Goal: Communication & Community: Answer question/provide support

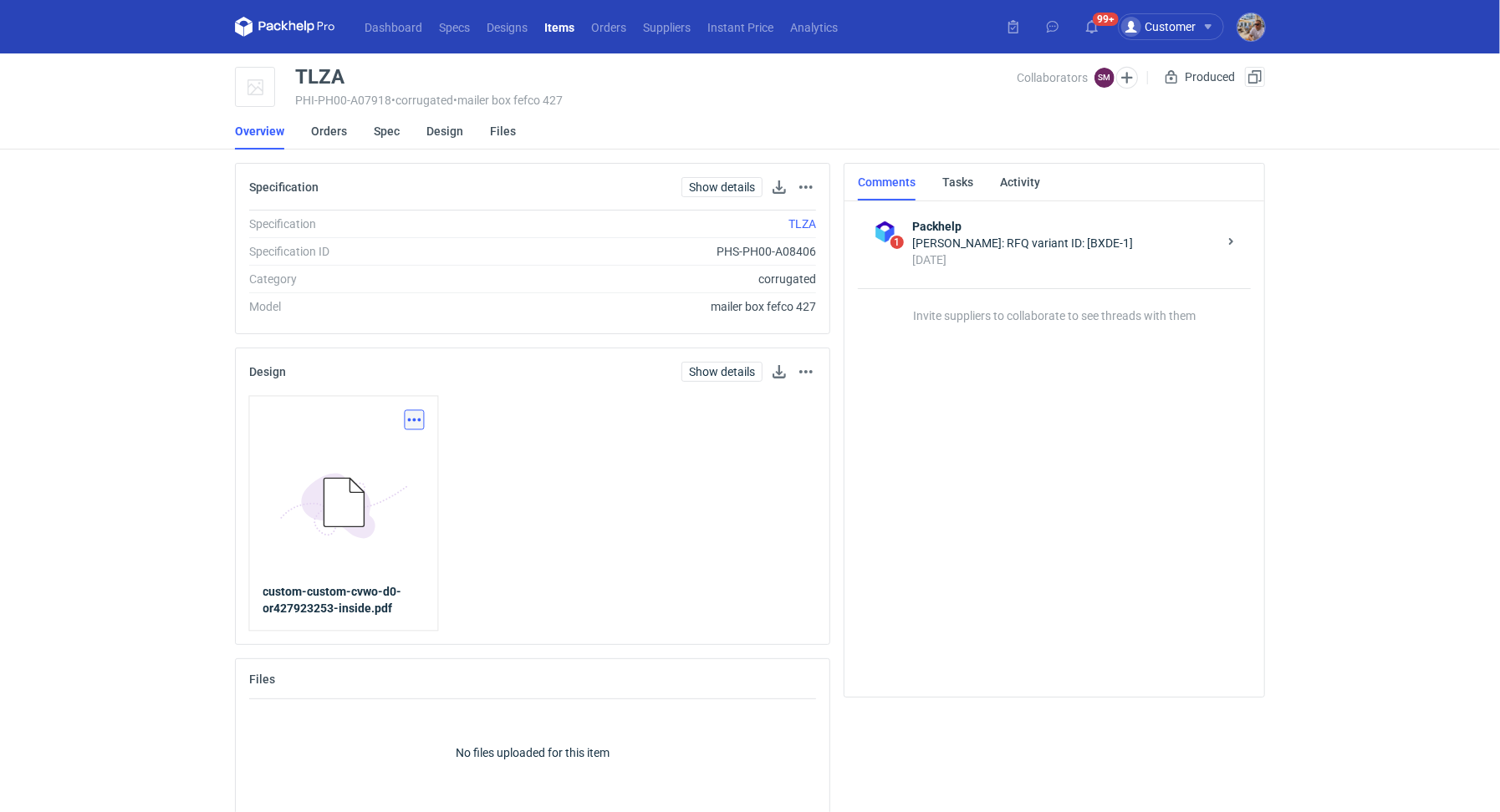
click at [410, 418] on button "button" at bounding box center [415, 420] width 20 height 20
click at [372, 447] on link "Download design part" at bounding box center [340, 456] width 153 height 27
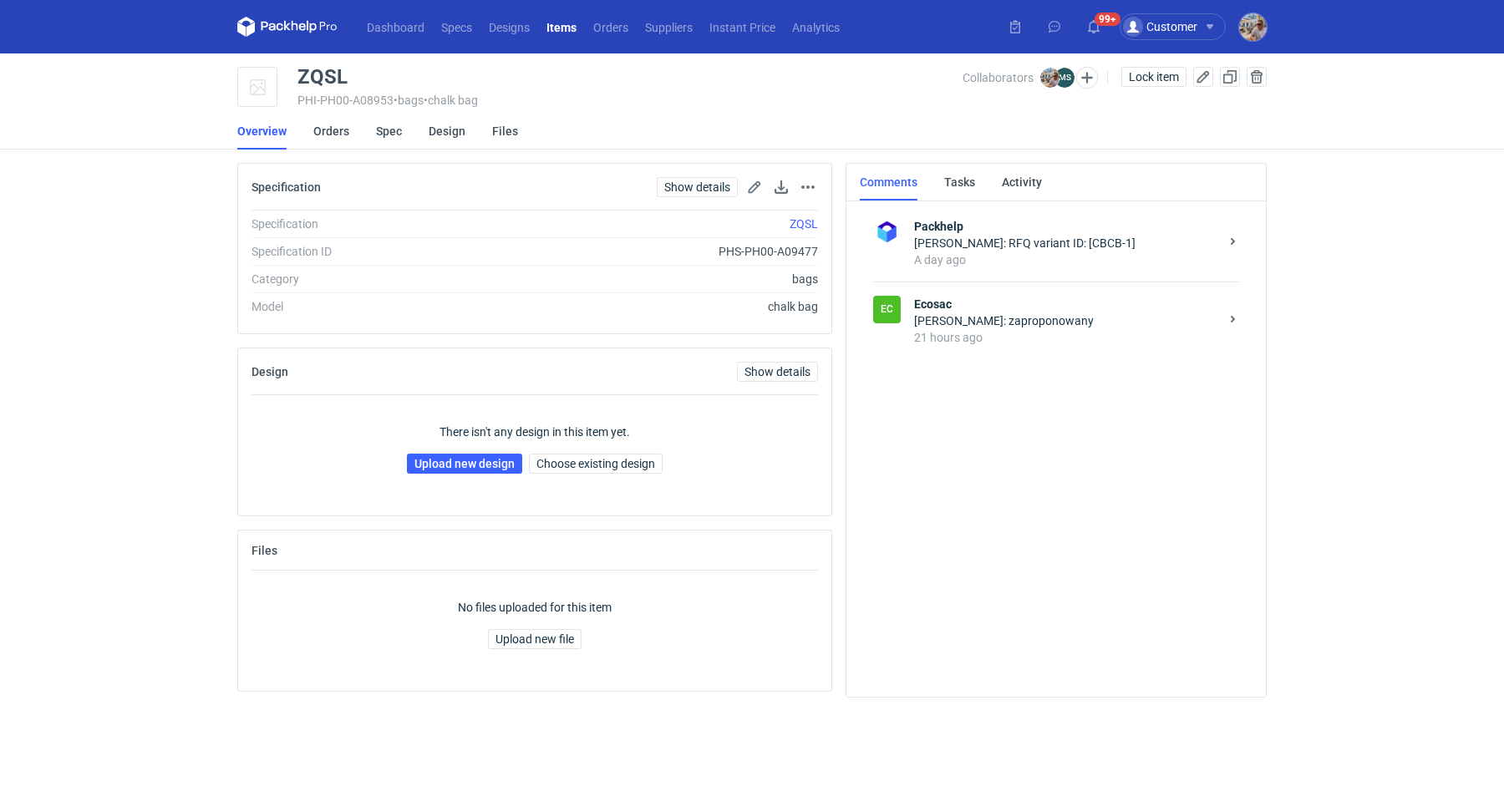
click at [1042, 331] on div "21 hours ago" at bounding box center [1067, 337] width 305 height 17
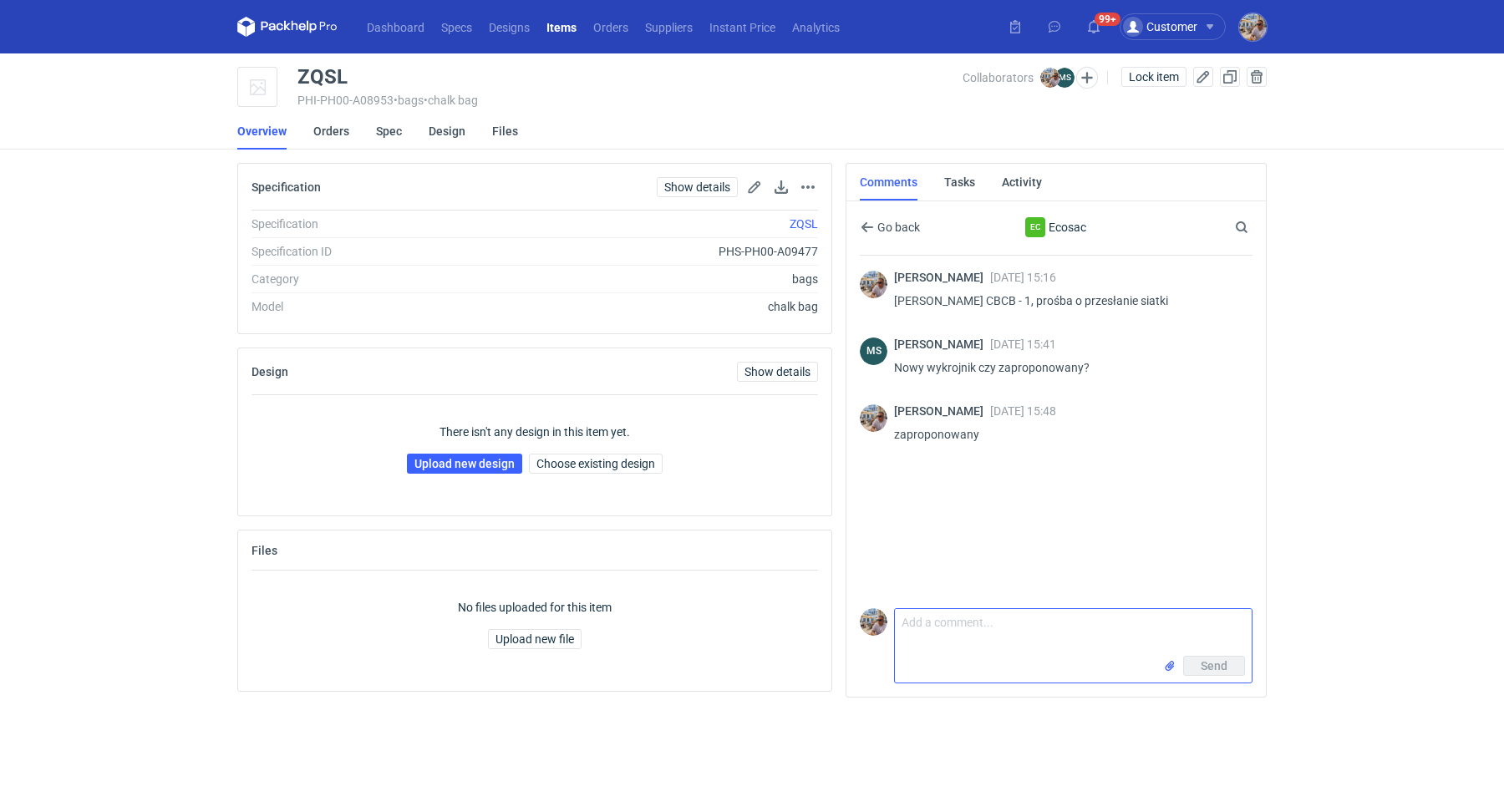
click at [976, 649] on textarea "Comment message" at bounding box center [1073, 633] width 357 height 47
type textarea "Panie Michale proszę o siatkę"
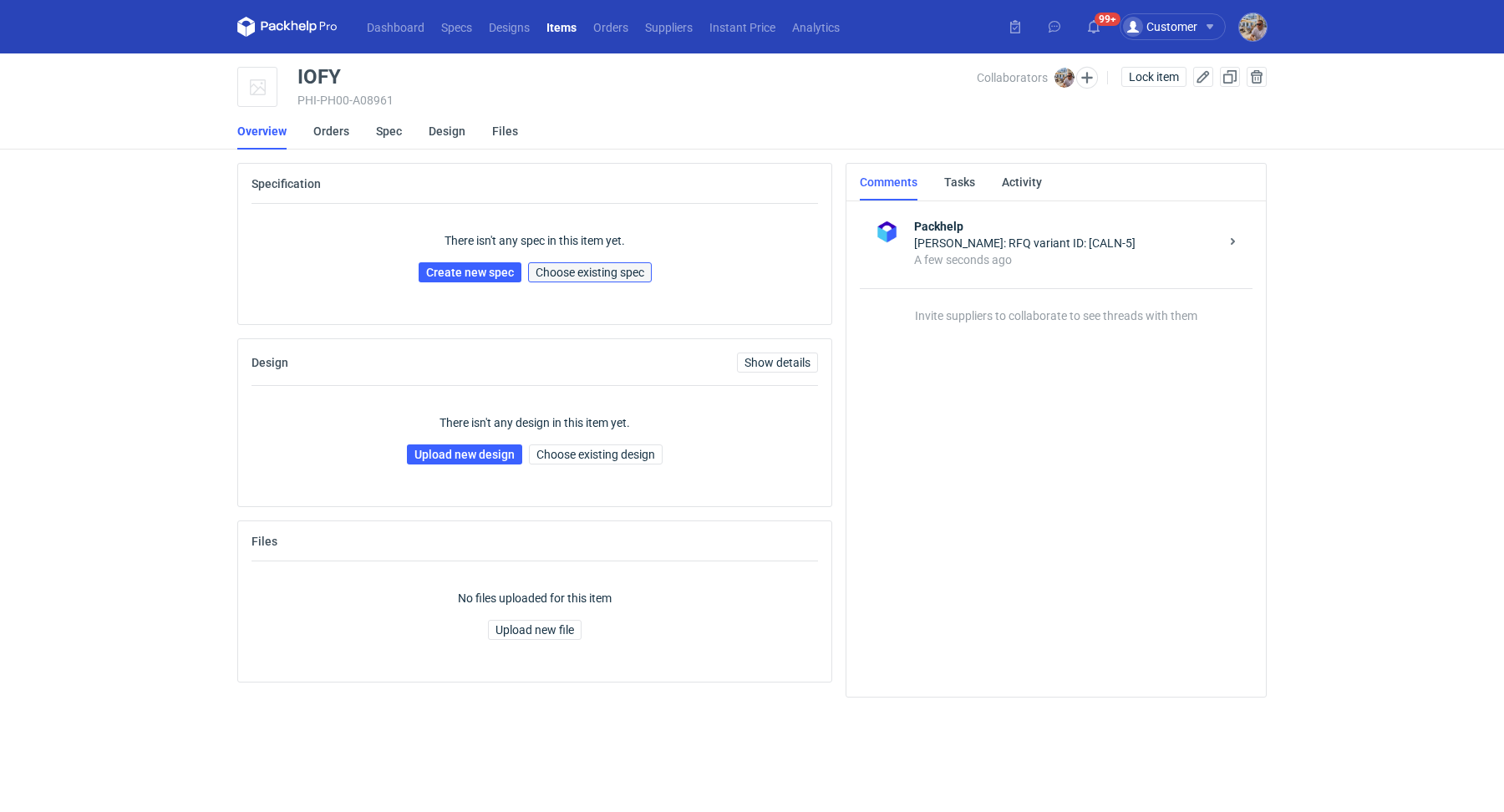
click at [607, 276] on span "Choose existing spec" at bounding box center [590, 272] width 109 height 12
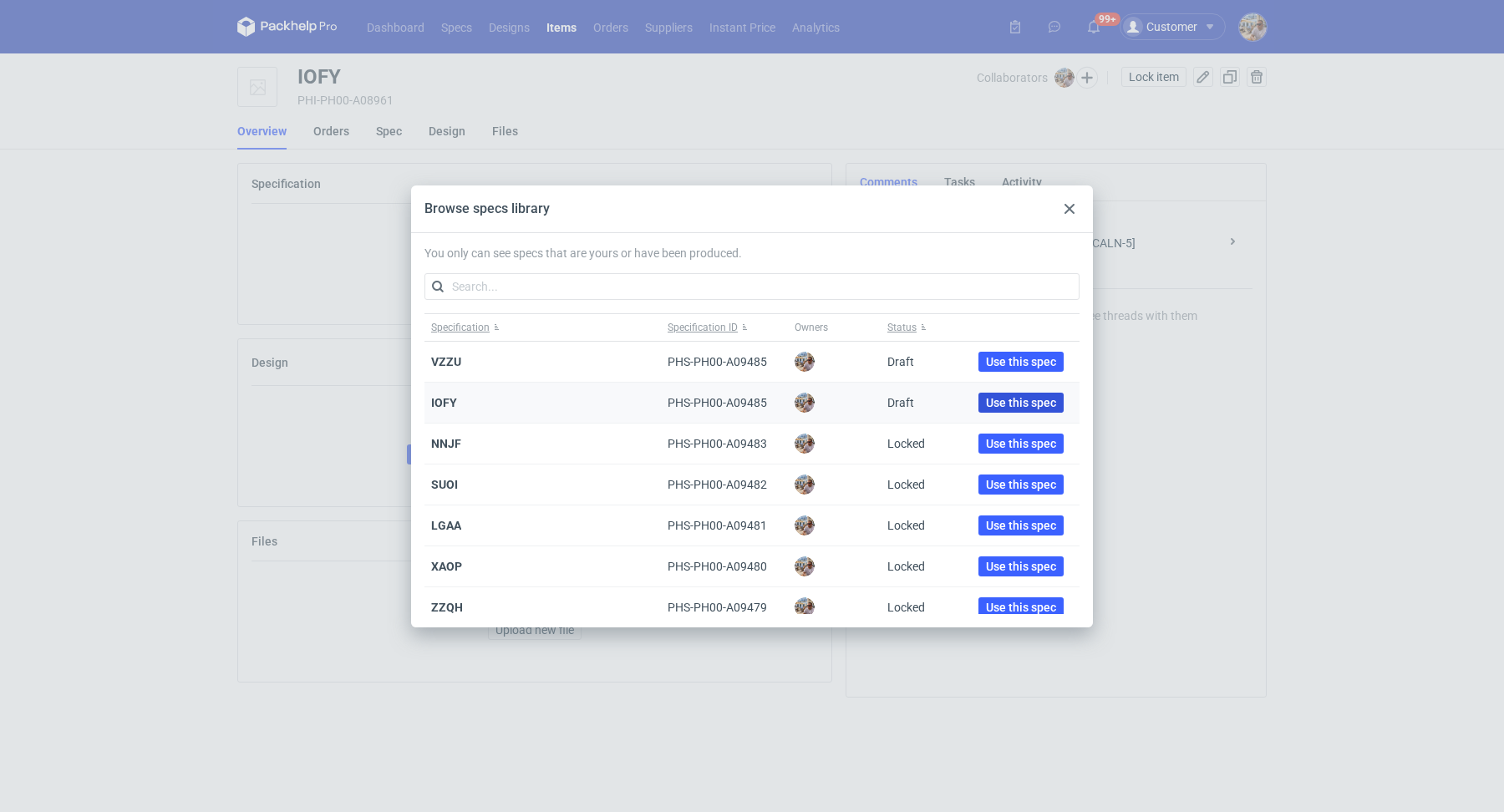
click at [986, 406] on span "Use this spec" at bounding box center [1020, 403] width 70 height 12
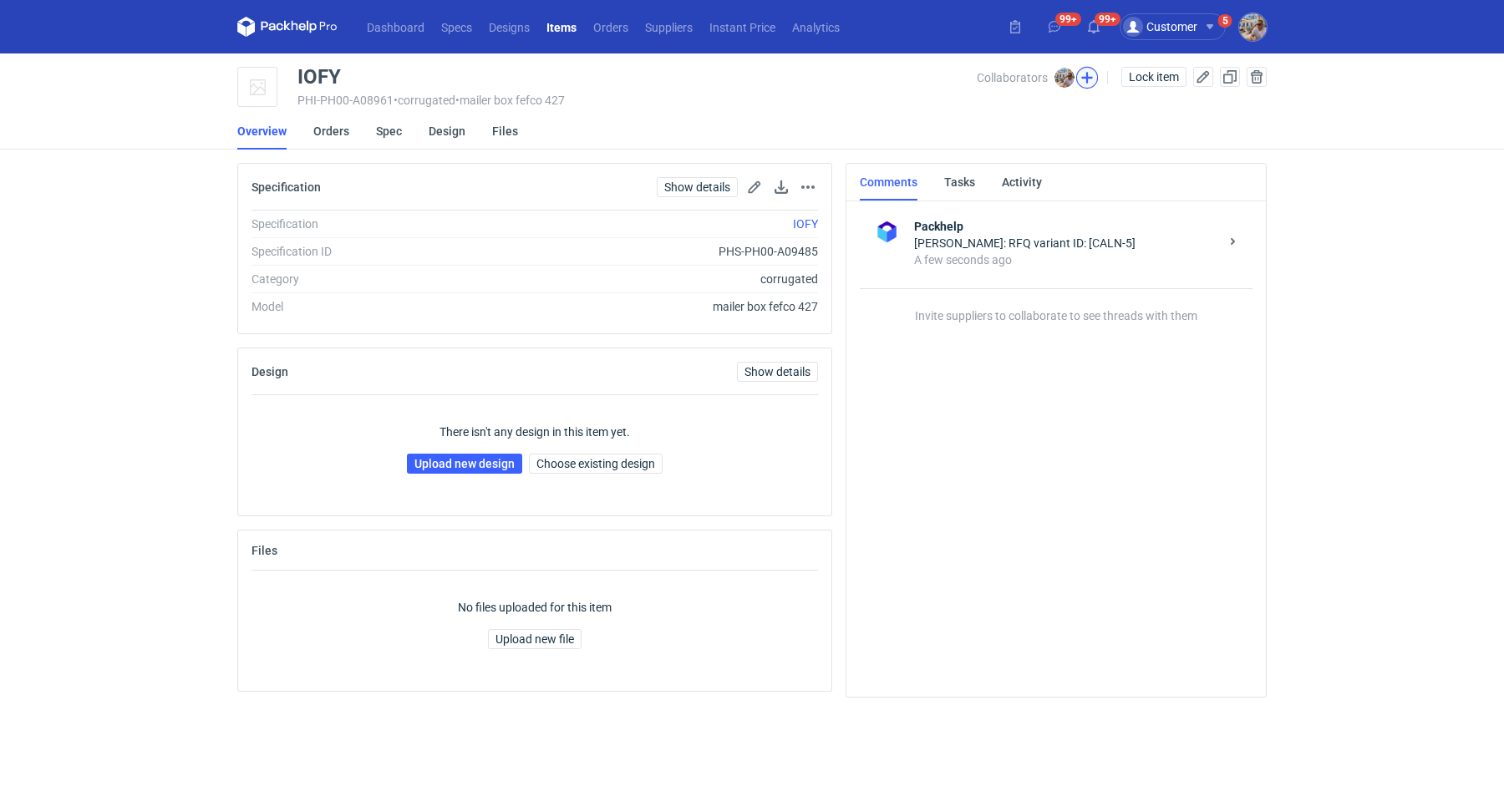
click at [1087, 77] on button "button" at bounding box center [1087, 78] width 22 height 22
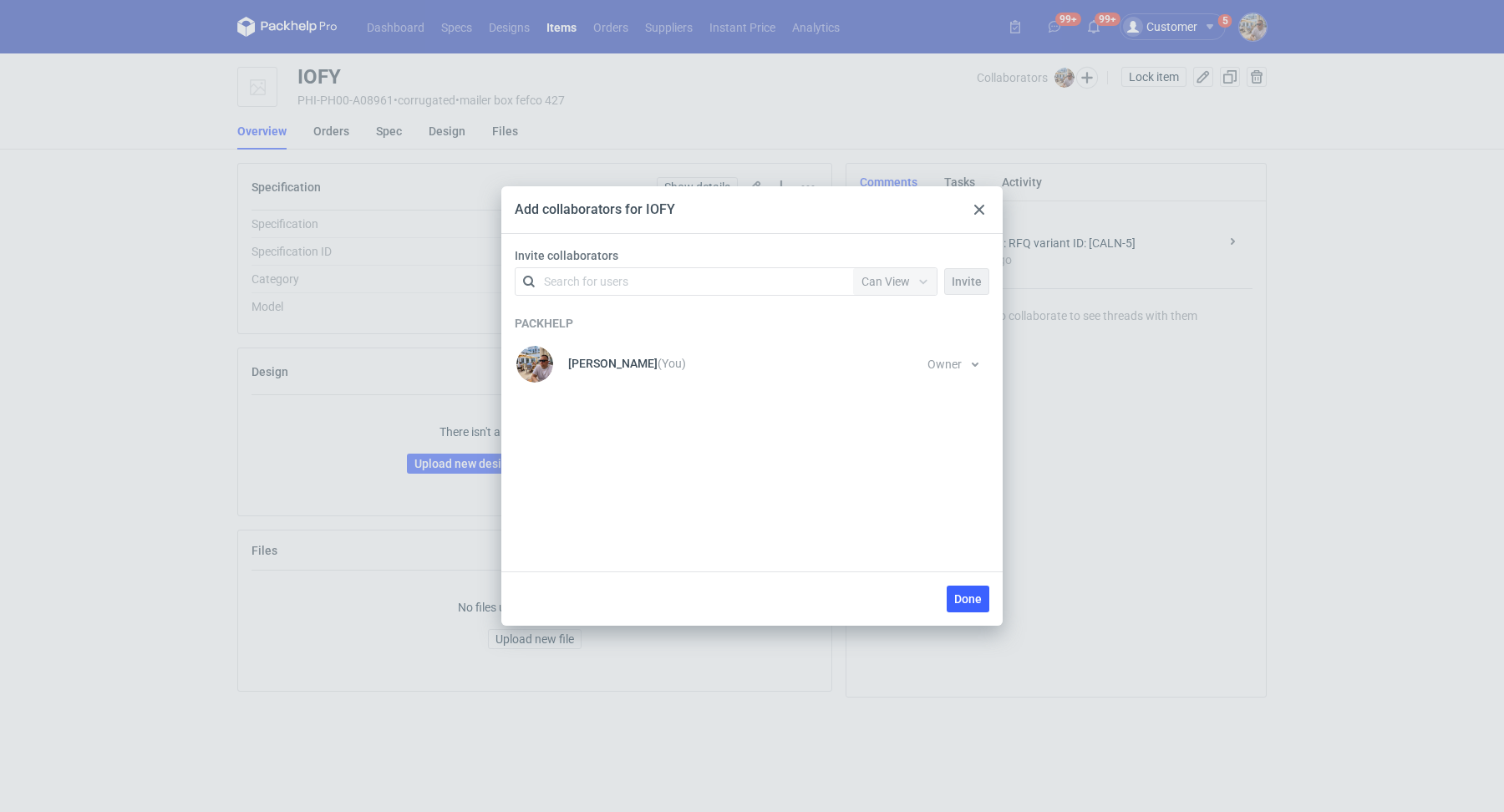
click at [611, 276] on div "Search for users" at bounding box center [586, 281] width 85 height 17
type input "sylwia"
click at [652, 326] on span "JANBOX" at bounding box center [674, 322] width 46 height 14
click at [885, 273] on div "Can View" at bounding box center [886, 281] width 48 height 17
click at [896, 338] on span "Can Edit" at bounding box center [891, 345] width 43 height 17
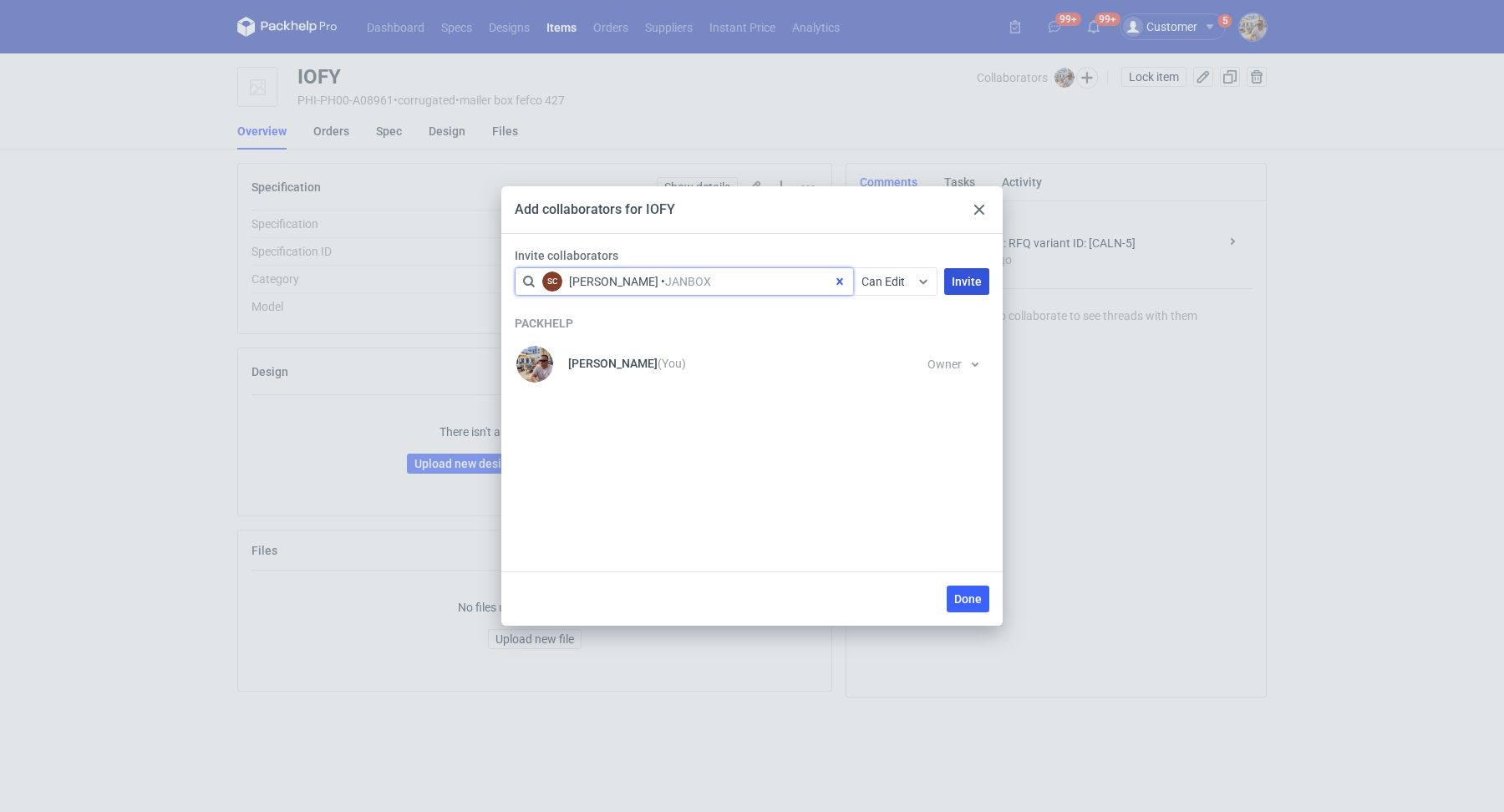
click at [983, 282] on button "Invite" at bounding box center [967, 281] width 45 height 27
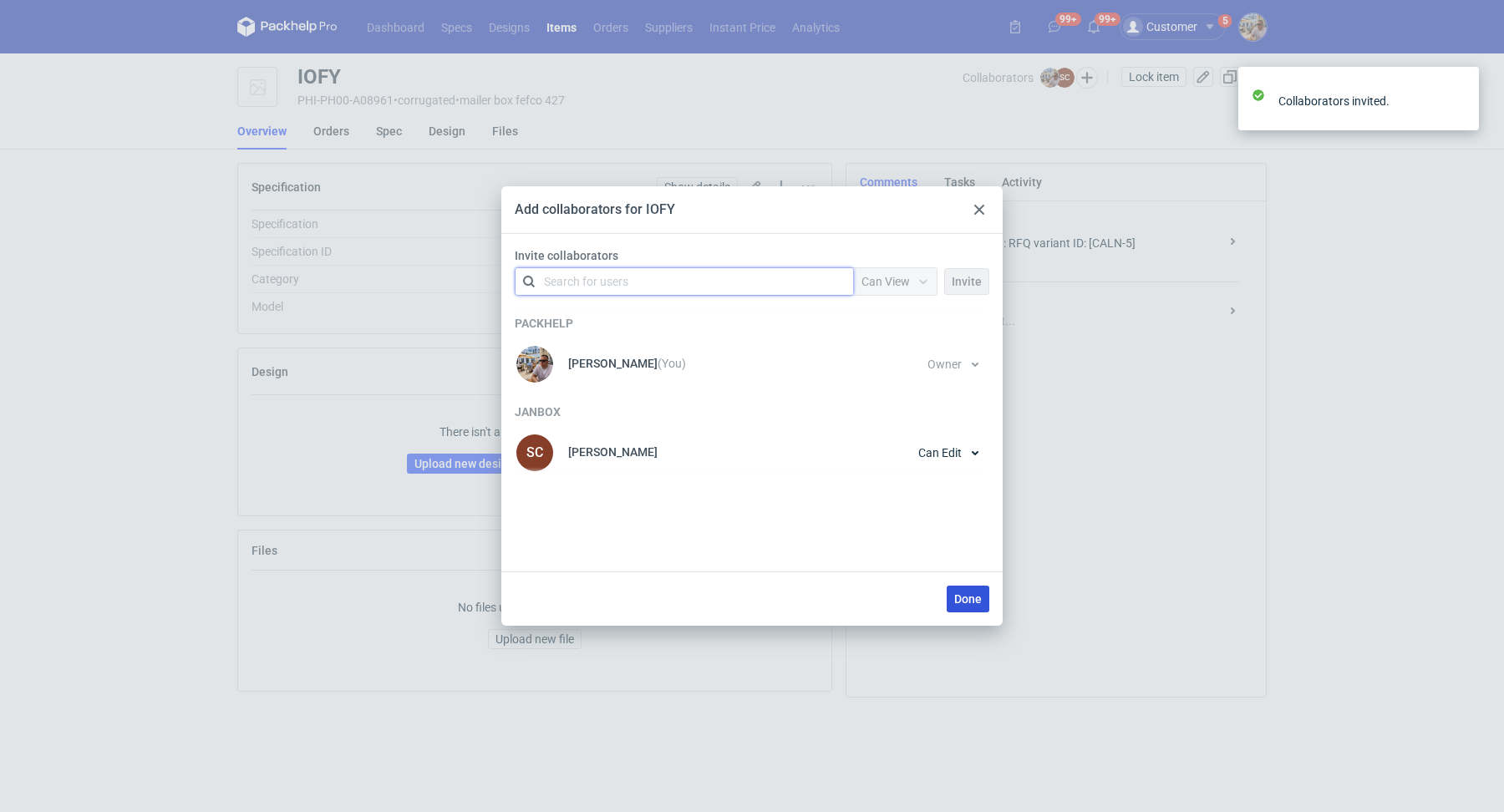
click at [979, 609] on button "Done" at bounding box center [967, 599] width 42 height 27
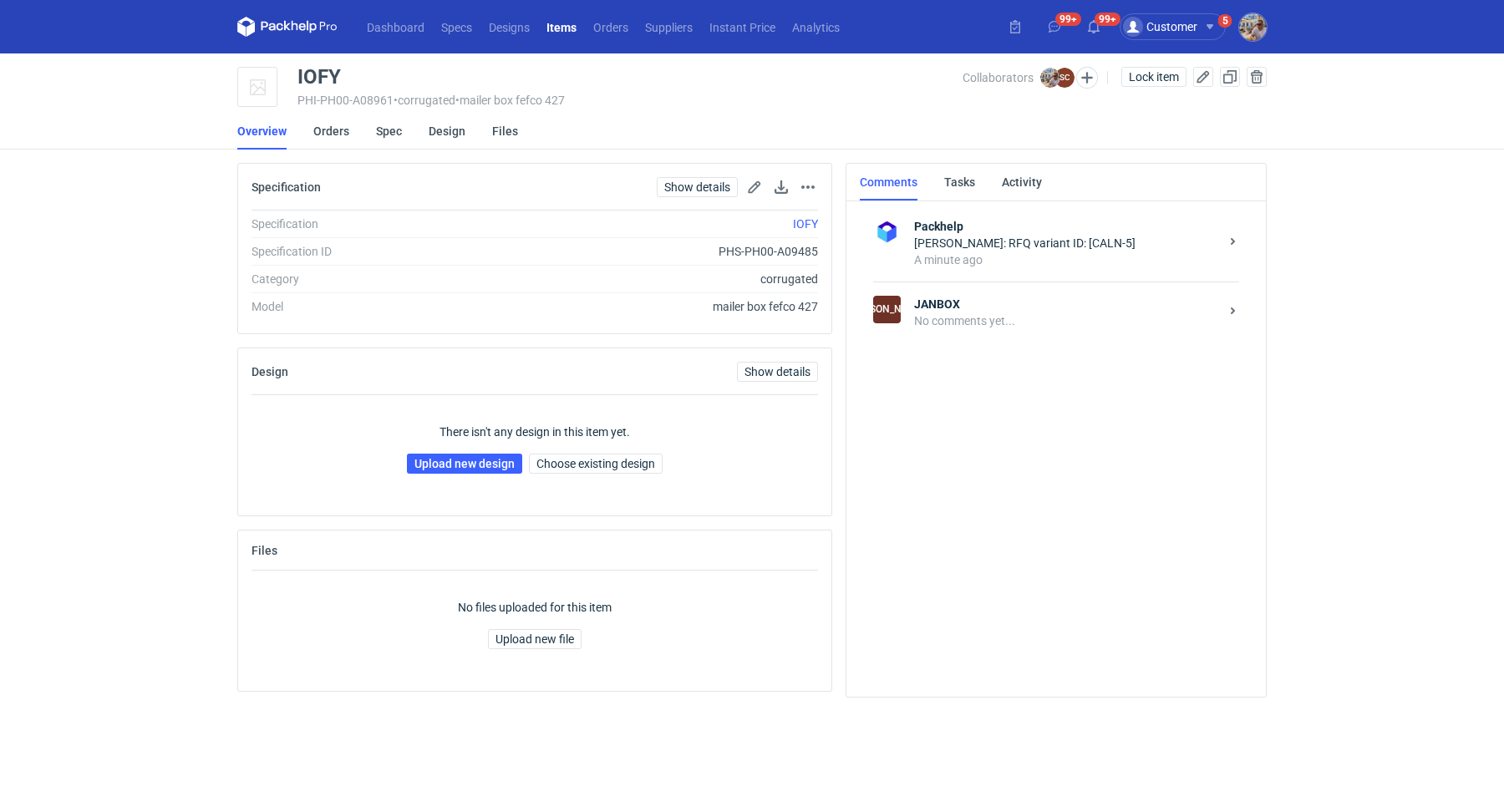
click at [971, 313] on div "No comments yet..." at bounding box center [1067, 320] width 305 height 17
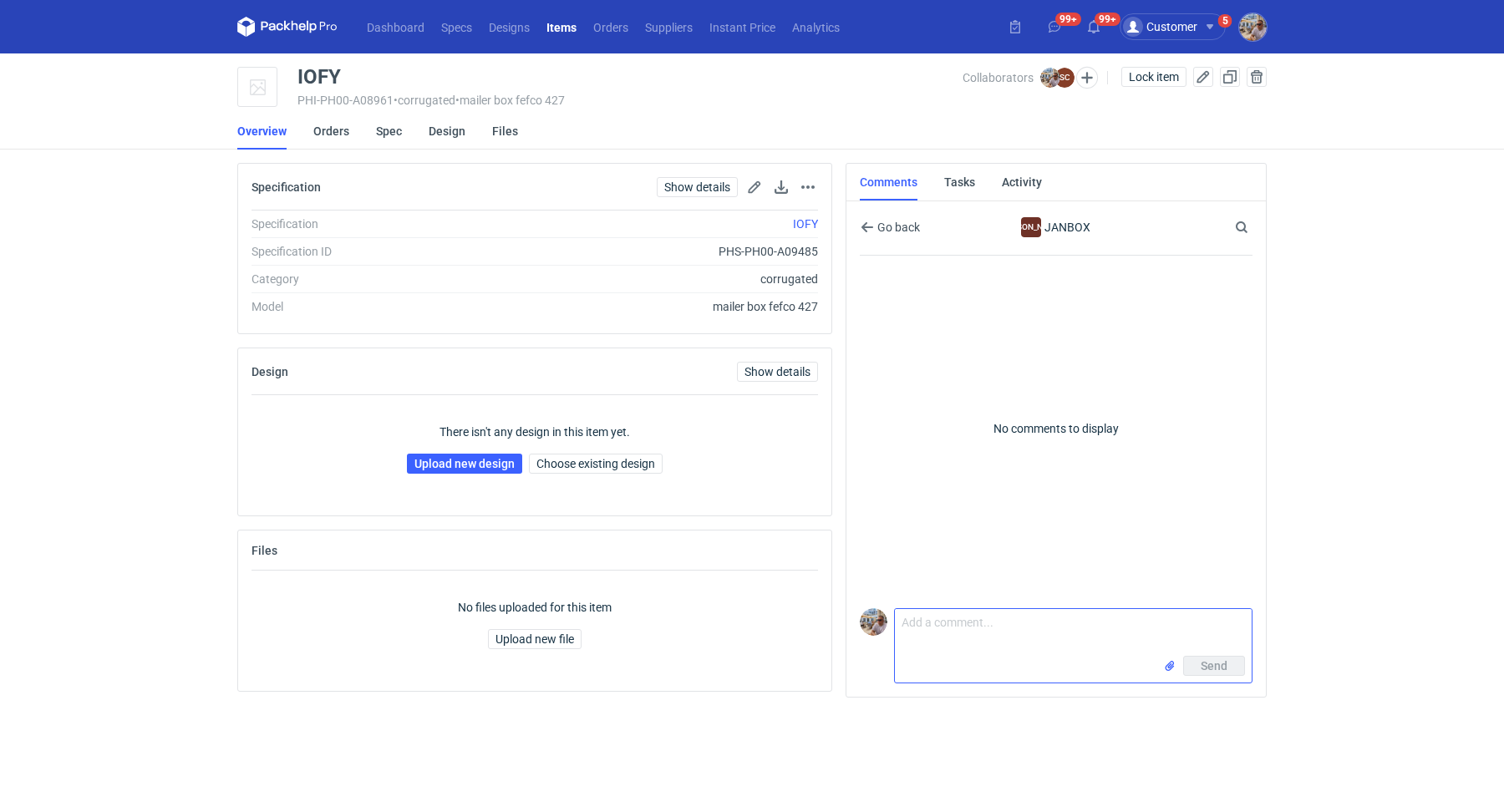
click at [963, 639] on textarea "Comment message" at bounding box center [1073, 633] width 357 height 47
paste textarea "CALN-5"
click at [896, 640] on textarea "Hej Sylwia wycena CALN-5" at bounding box center [1073, 633] width 357 height 47
type textarea "Hej Sylwia wycena CALN-5. Prośba o przesłanie siatki do nałożenia grafiki."
click at [1202, 663] on span "Send" at bounding box center [1214, 667] width 27 height 12
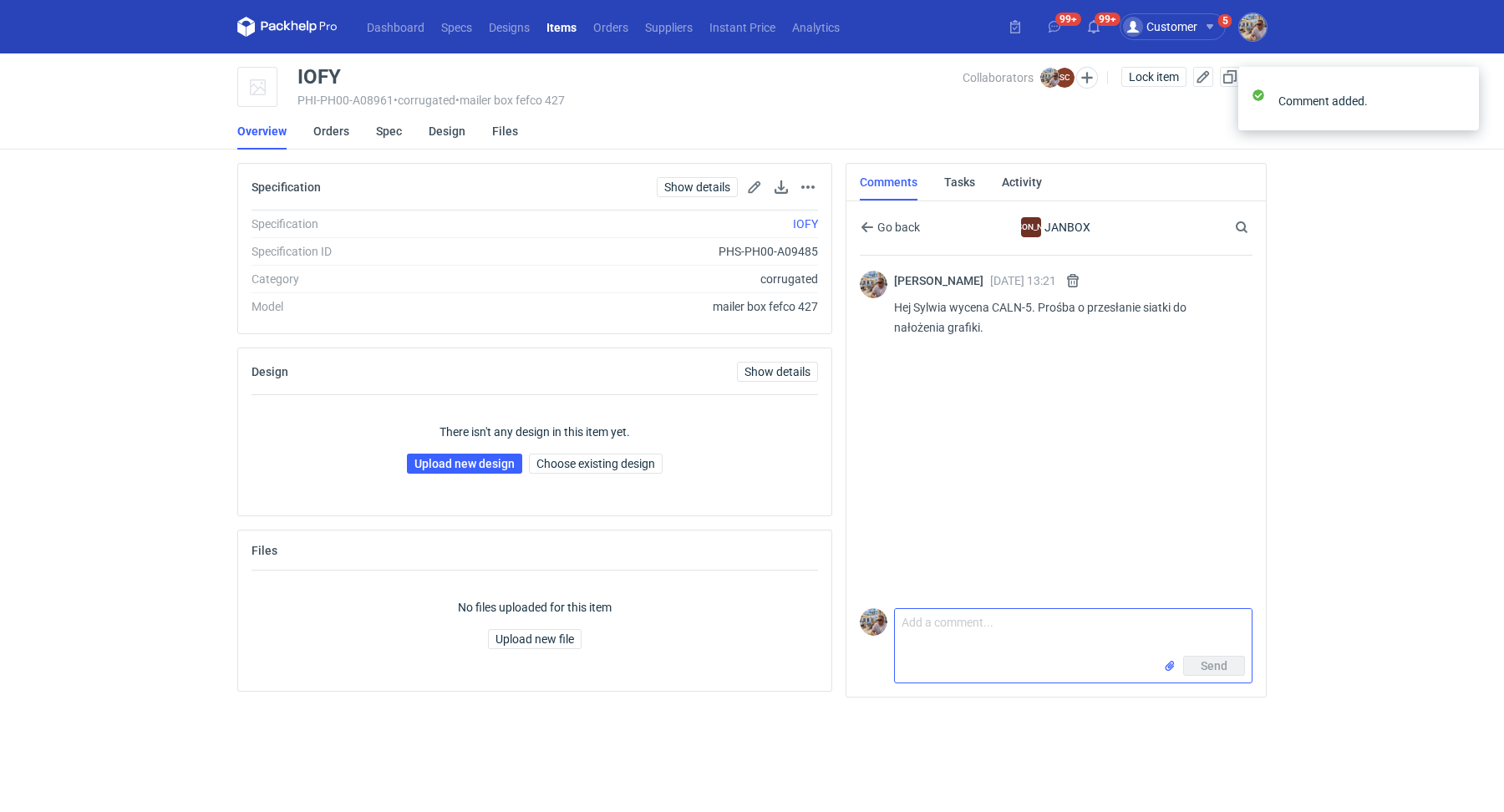
click at [1007, 642] on textarea "Comment message" at bounding box center [1073, 633] width 357 height 47
paste textarea "Taśma klejąca na próbce nie jest idealna. Bardzo trudno ją oderwać. W załącznik…"
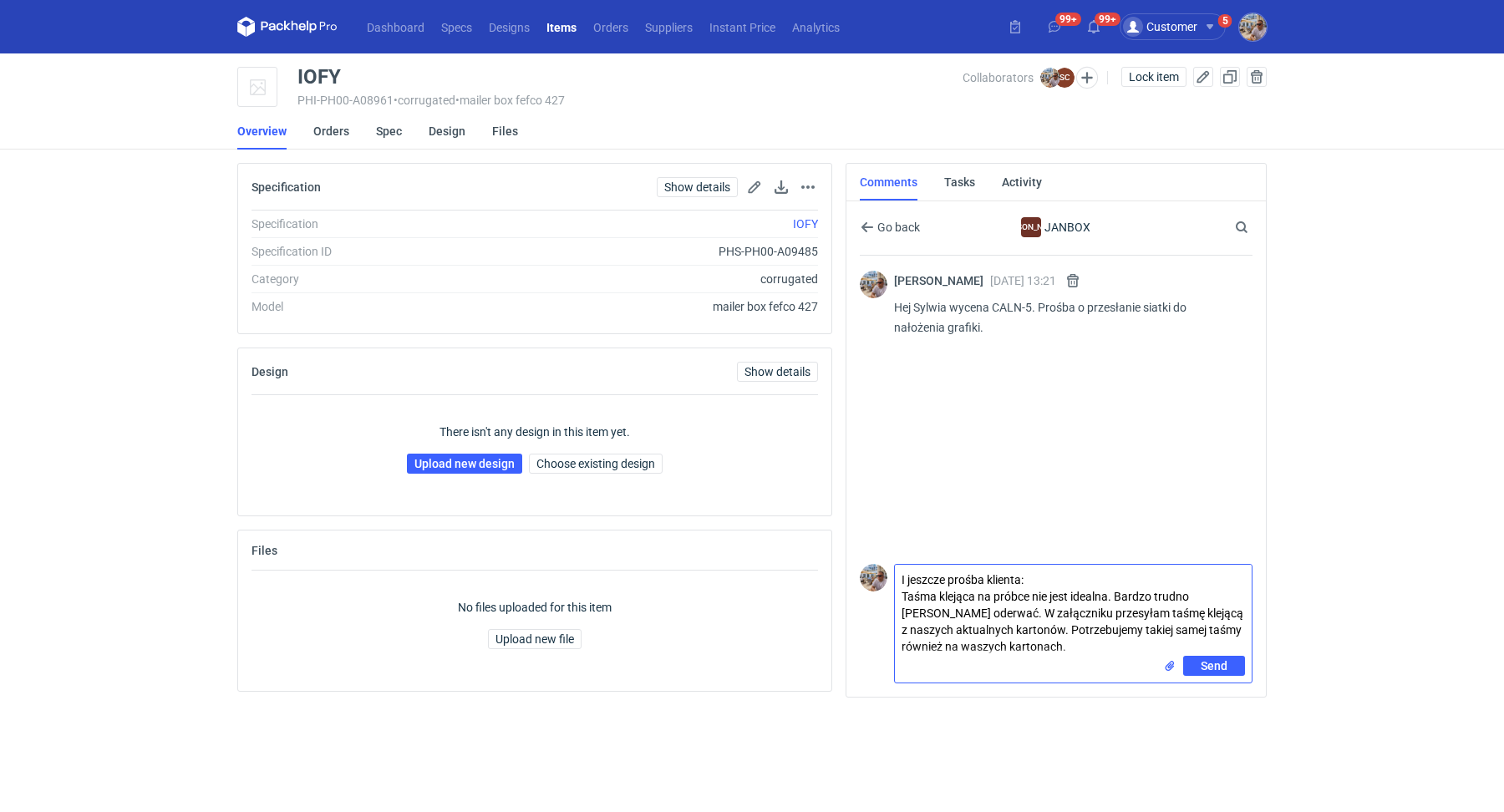
type textarea "I jeszcze prośba klienta: Taśma klejąca na próbce nie jest idealna. Bardzo trud…"
click at [1182, 670] on div "Send" at bounding box center [1204, 666] width 82 height 20
click at [1175, 668] on input "file" at bounding box center [1171, 667] width 14 height 18
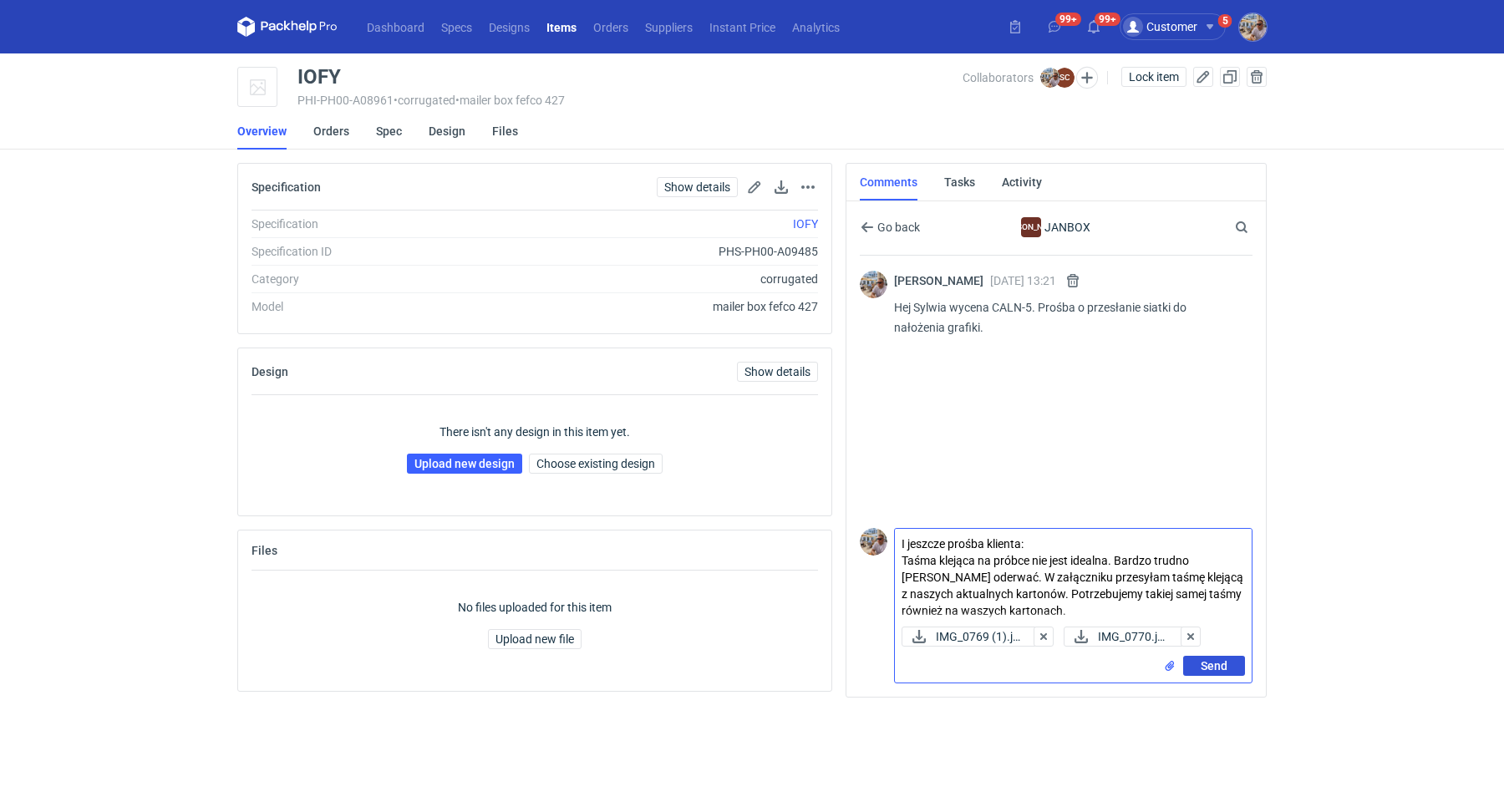
click at [1209, 672] on span "Send" at bounding box center [1214, 667] width 27 height 12
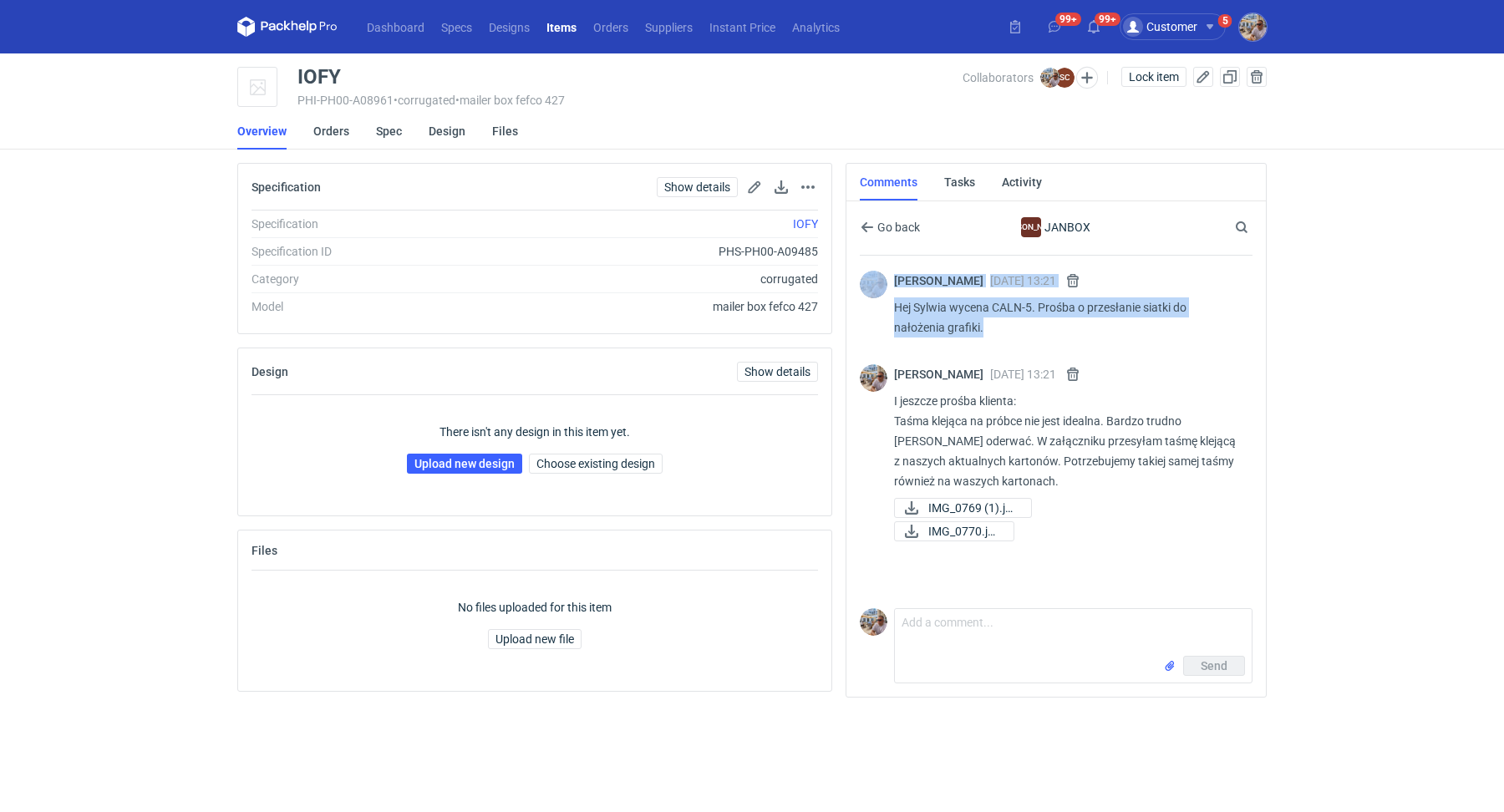
drag, startPoint x: 990, startPoint y: 325, endPoint x: 881, endPoint y: 291, distance: 114.2
click at [881, 291] on div "Michał Palasek 22 Aug 2025 13:21 Hej Sylwia wycena CALN-5. Prośba o przesłanie …" at bounding box center [1057, 305] width 393 height 98
click at [964, 330] on p "Hej Sylwia wycena CALN-5. Prośba o przesłanie siatki do nałożenia grafiki." at bounding box center [1067, 318] width 345 height 40
click at [993, 326] on p "Hej Sylwia wycena CALN-5. Prośba o przesłanie siatki do nałożenia grafiki." at bounding box center [1067, 318] width 345 height 40
drag, startPoint x: 993, startPoint y: 326, endPoint x: 894, endPoint y: 312, distance: 100.0
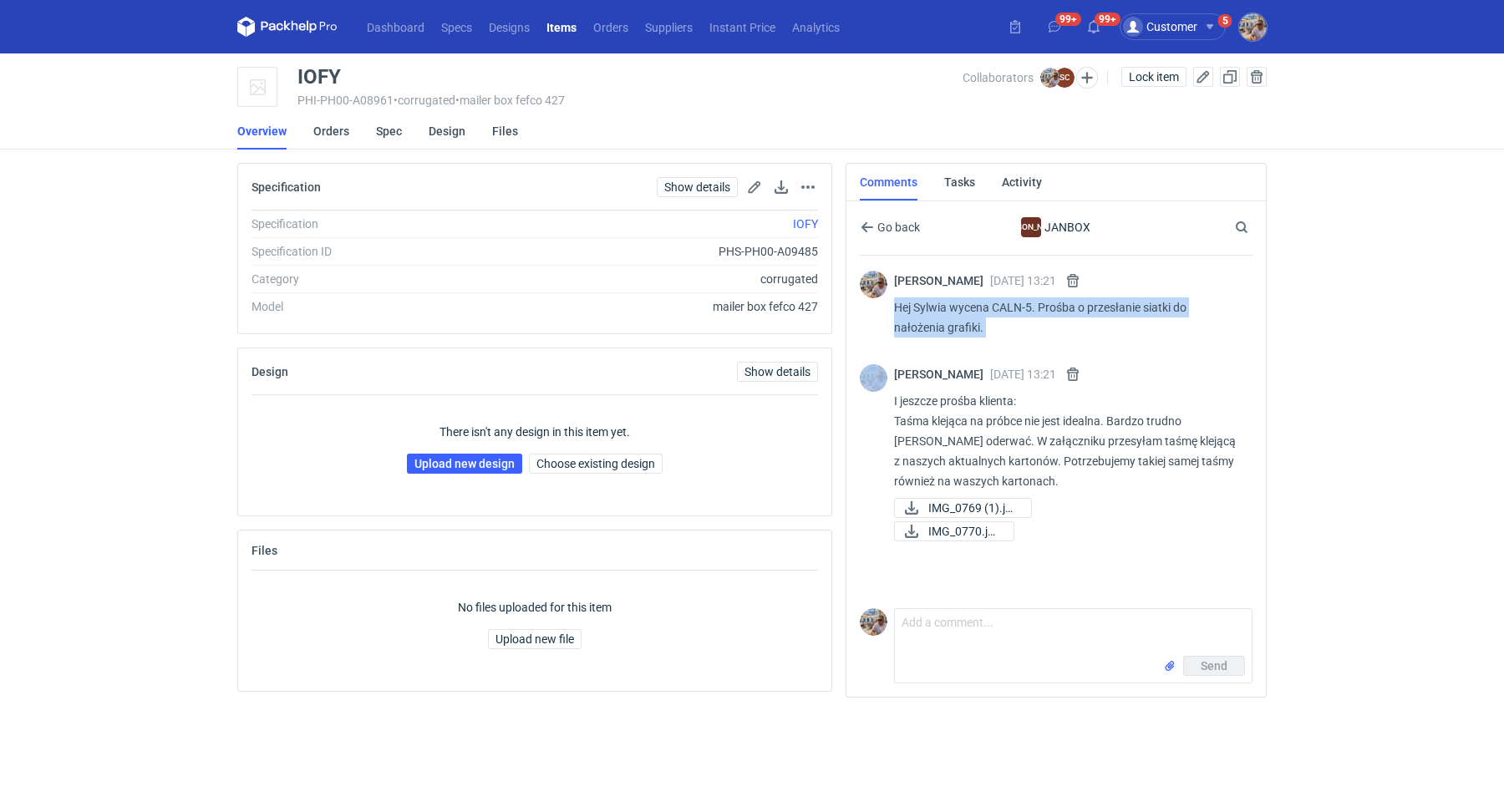
click at [895, 312] on p "Hej Sylwia wycena CALN-5. Prośba o przesłanie siatki do nałożenia grafiki." at bounding box center [1067, 318] width 345 height 40
copy p "Hej Sylwia wycena CALN-5. Prośba o przesłanie siatki do nałożenia grafiki."
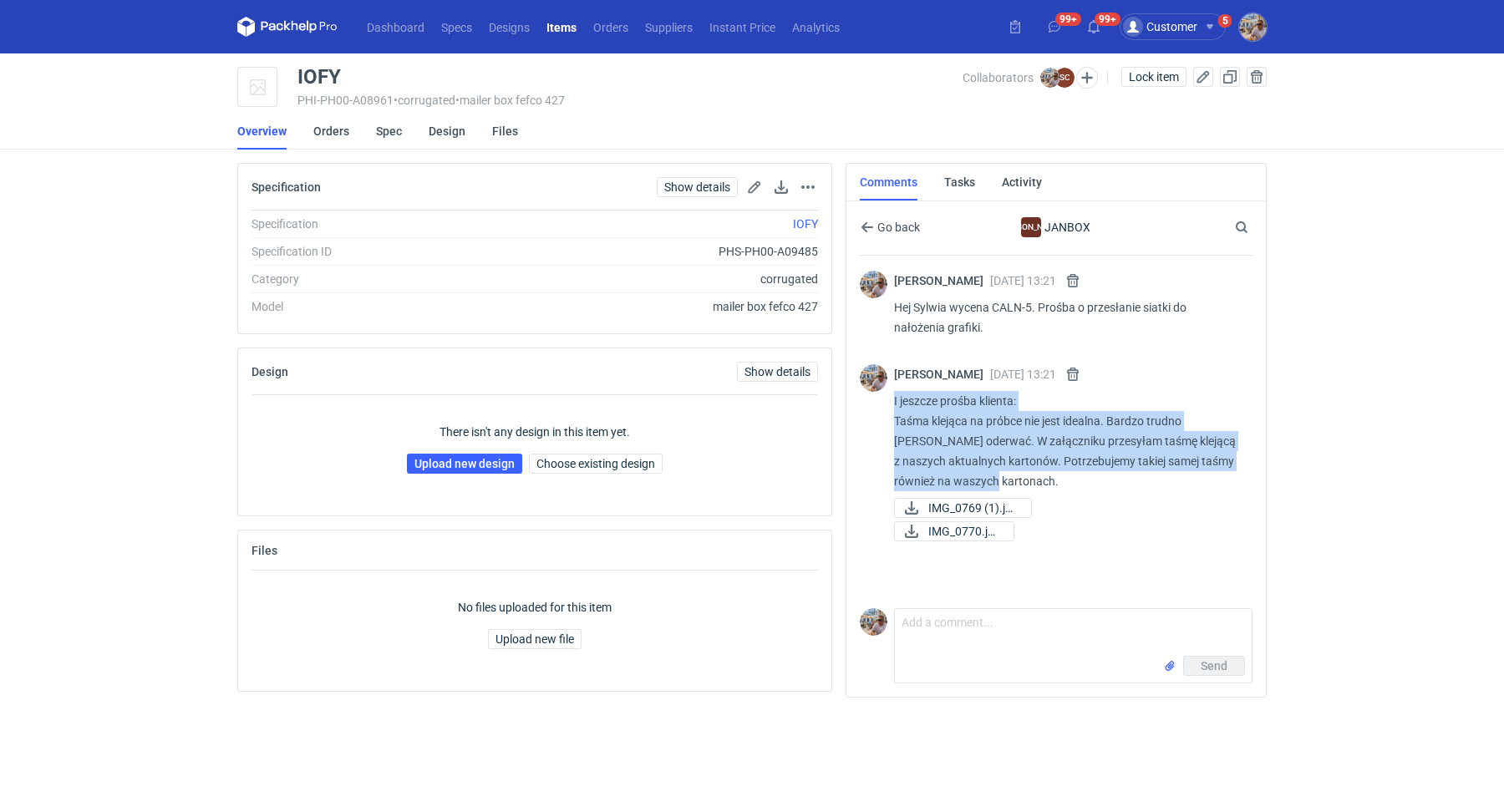
drag, startPoint x: 1008, startPoint y: 476, endPoint x: 887, endPoint y: 403, distance: 141.3
click at [887, 403] on div "Michał Palasek 22 Aug 2025 13:21 I jeszcze prośba klienta: Taśma klejąca na pró…" at bounding box center [1057, 453] width 393 height 200
copy p "I jeszcze prośba klienta: Taśma klejąca na próbce nie jest idealna. Bardzo trud…"
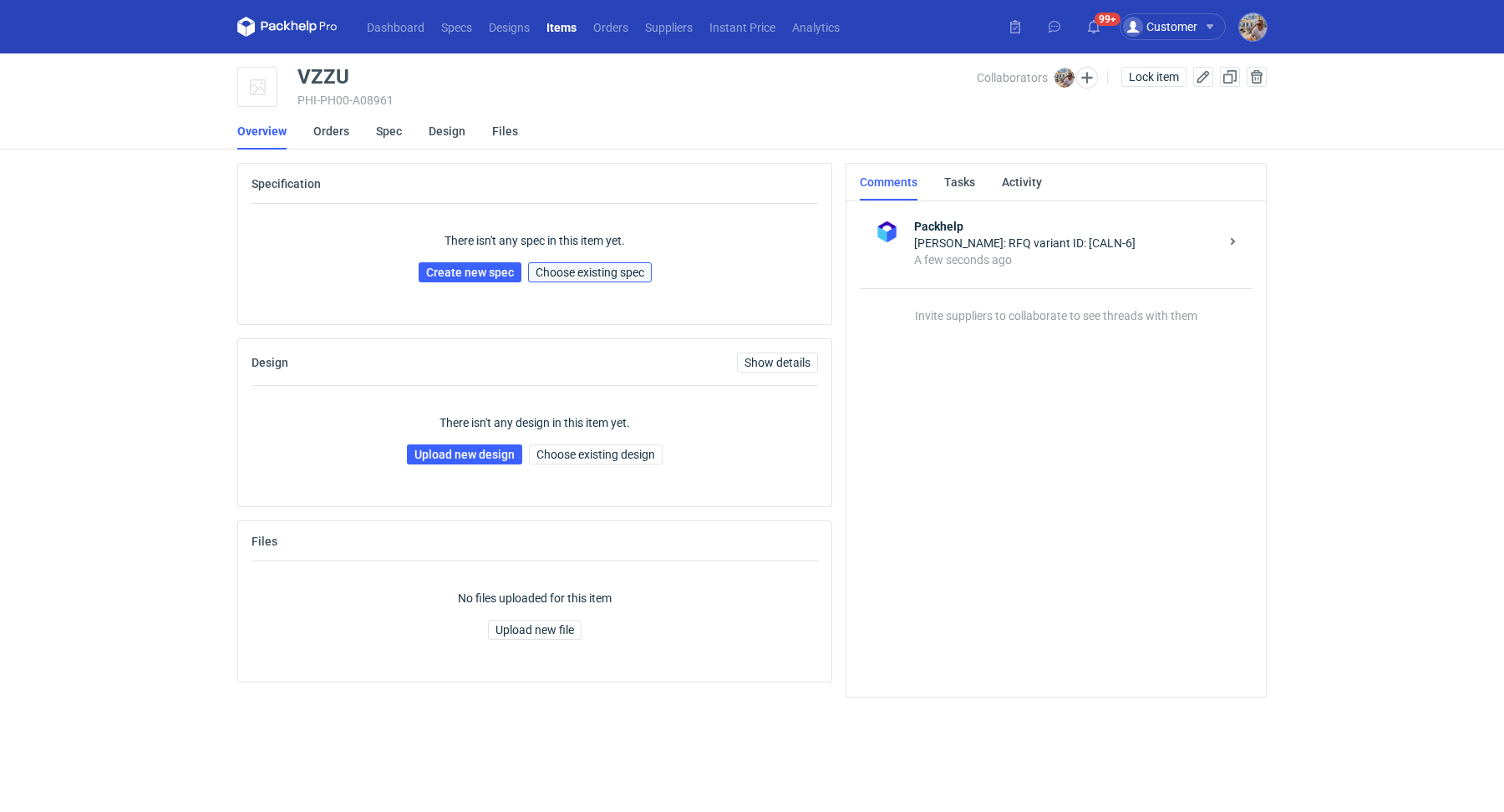
click at [620, 277] on span "Choose existing spec" at bounding box center [590, 272] width 109 height 12
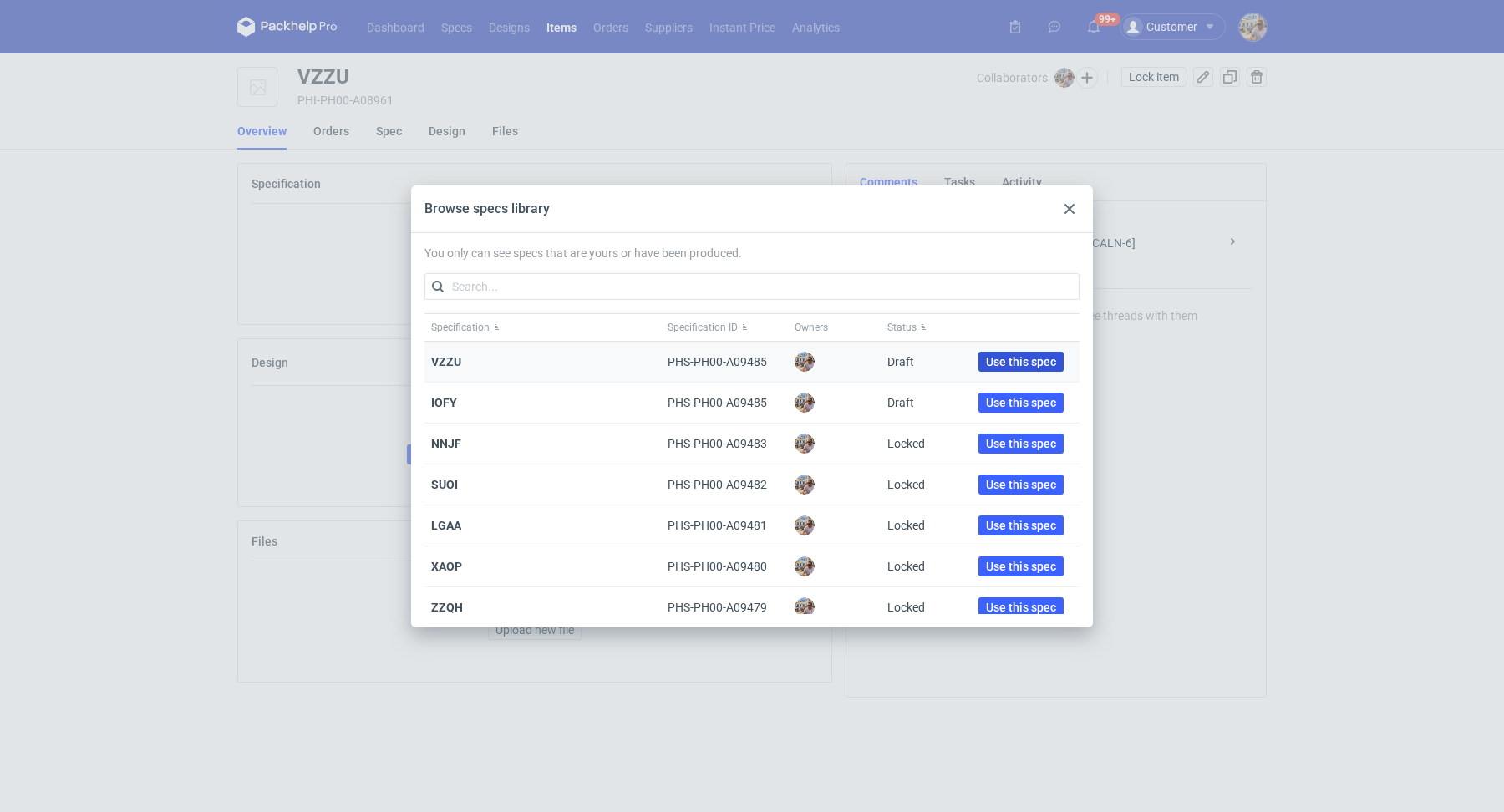
click at [1011, 360] on span "Use this spec" at bounding box center [1020, 362] width 70 height 12
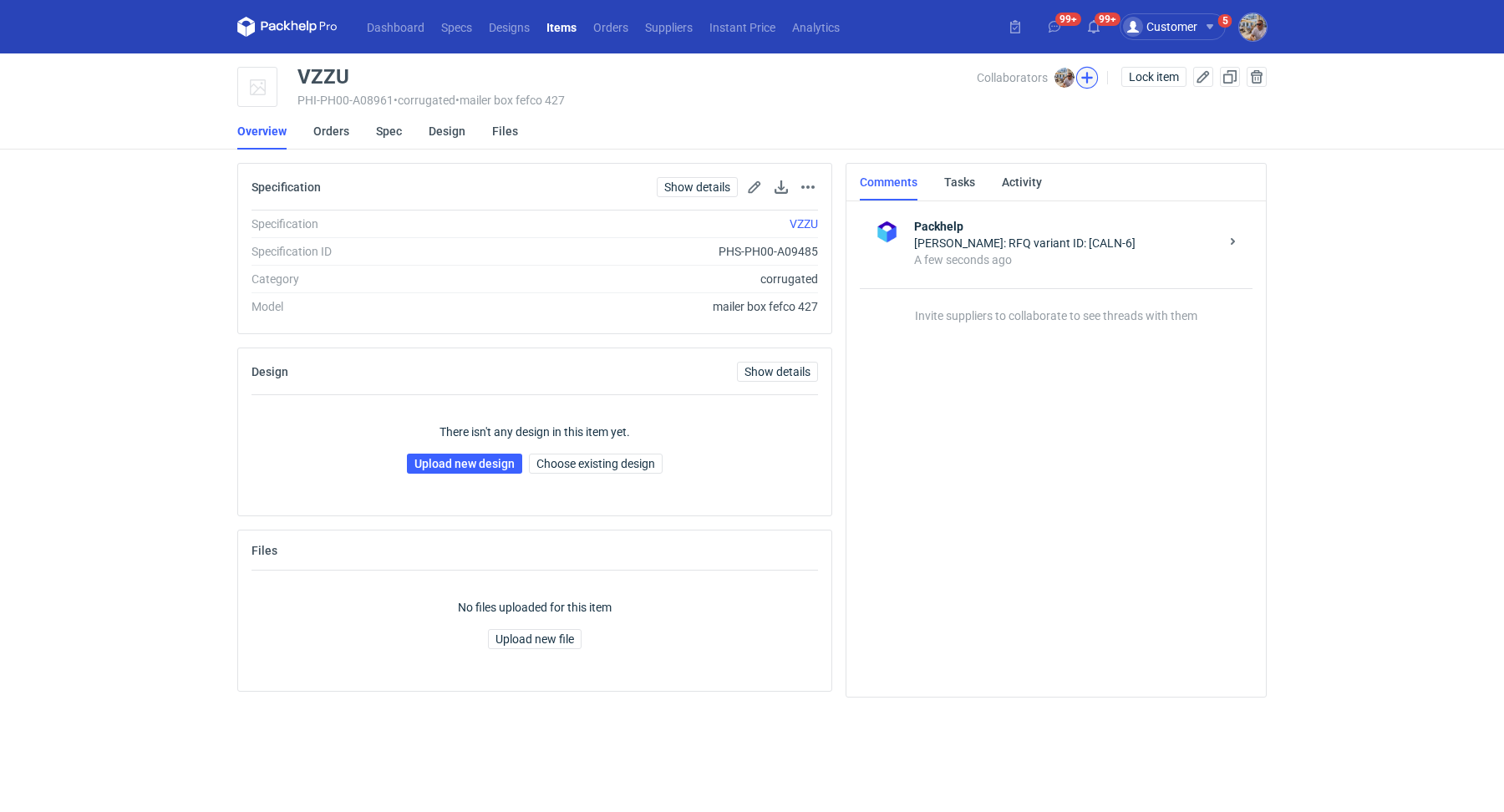
click at [1091, 74] on button "button" at bounding box center [1087, 78] width 22 height 22
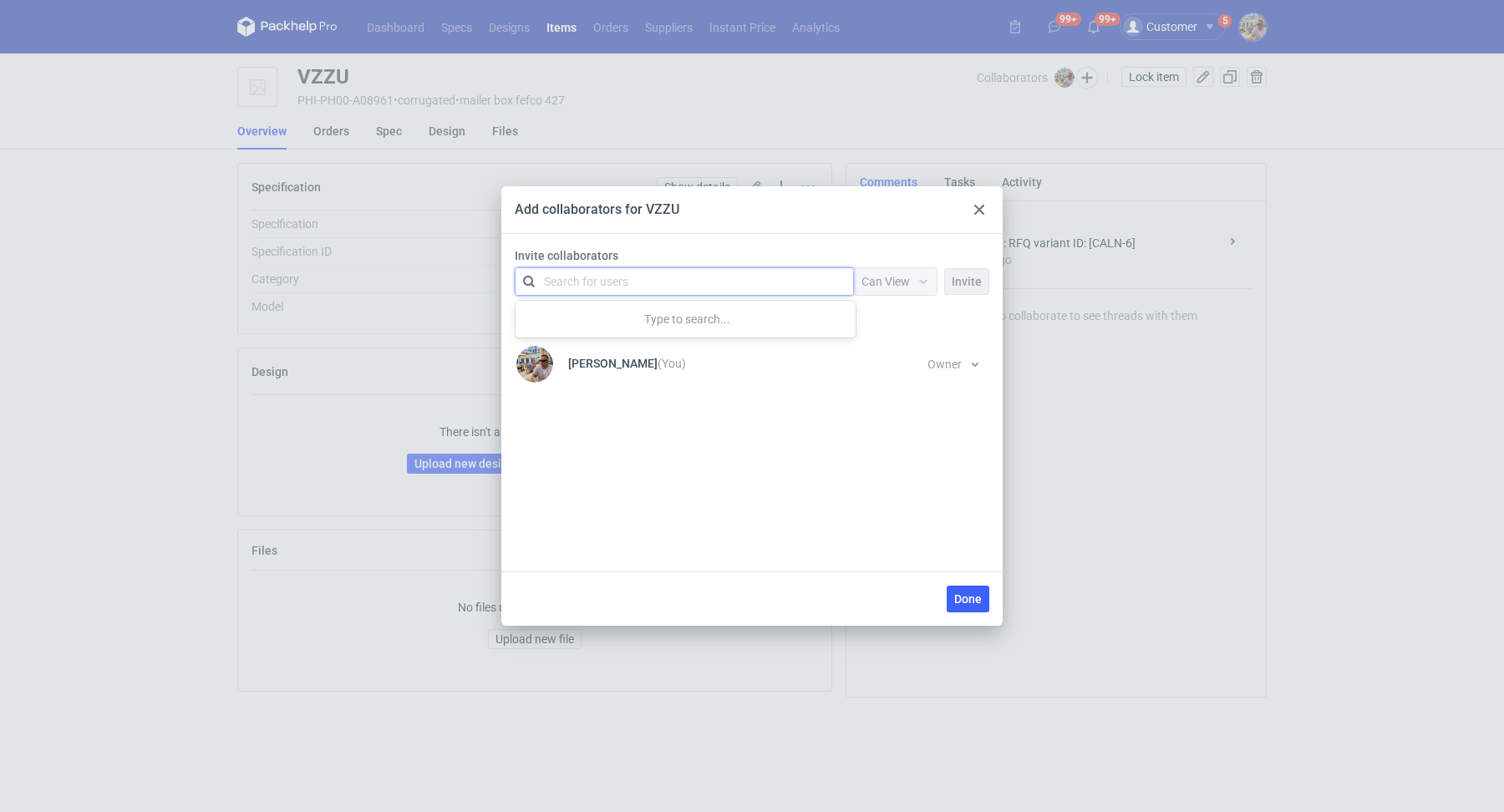
click at [592, 280] on div "Search for users" at bounding box center [586, 281] width 85 height 17
type input "sylwia"
click at [612, 316] on div "Sylwia Cichórz • JANBOX" at bounding box center [626, 321] width 143 height 17
click at [890, 276] on span "Can View" at bounding box center [886, 282] width 48 height 14
click at [884, 345] on span "Can Edit" at bounding box center [891, 345] width 43 height 17
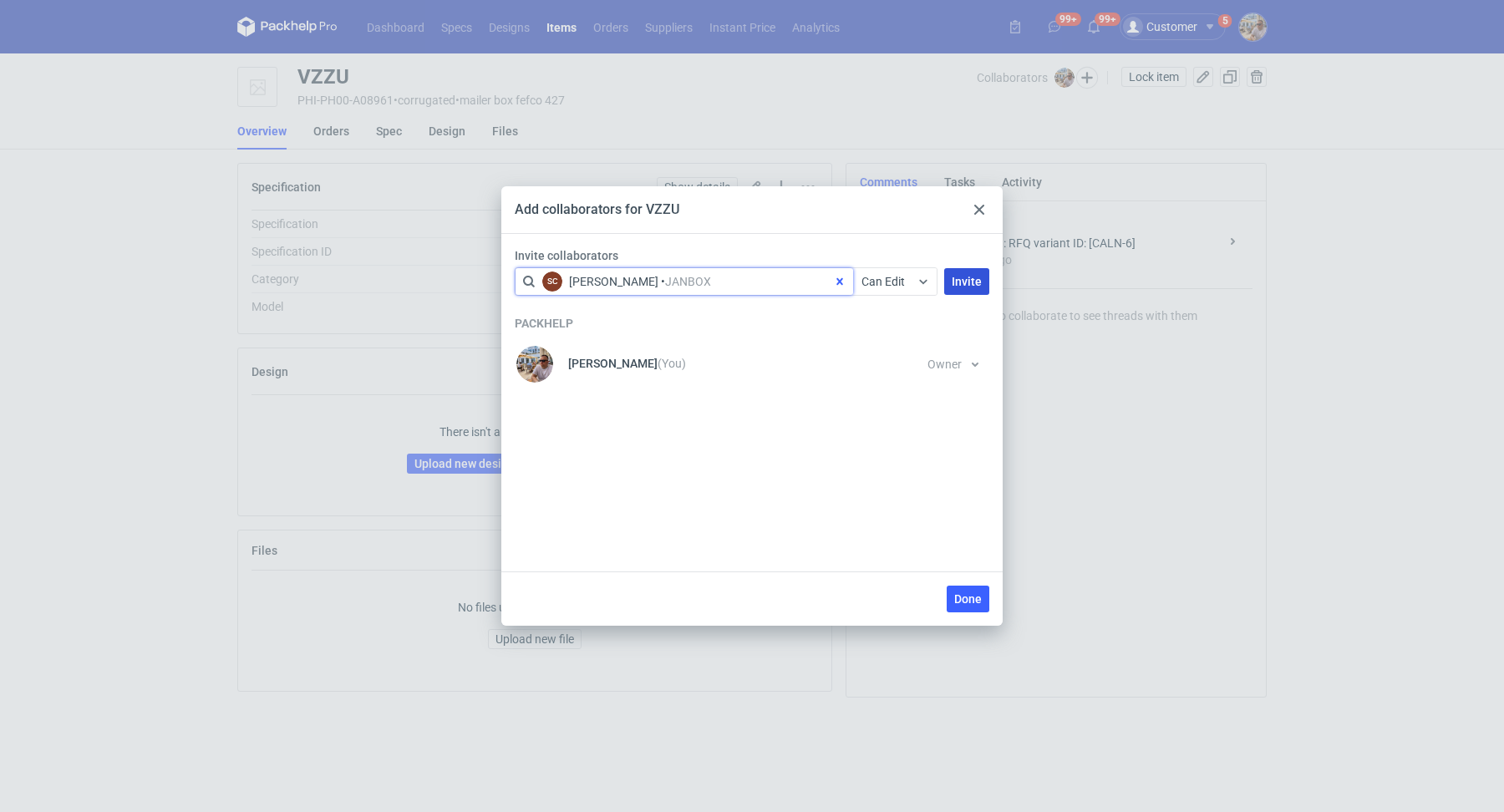
click at [962, 284] on span "Invite" at bounding box center [966, 282] width 30 height 12
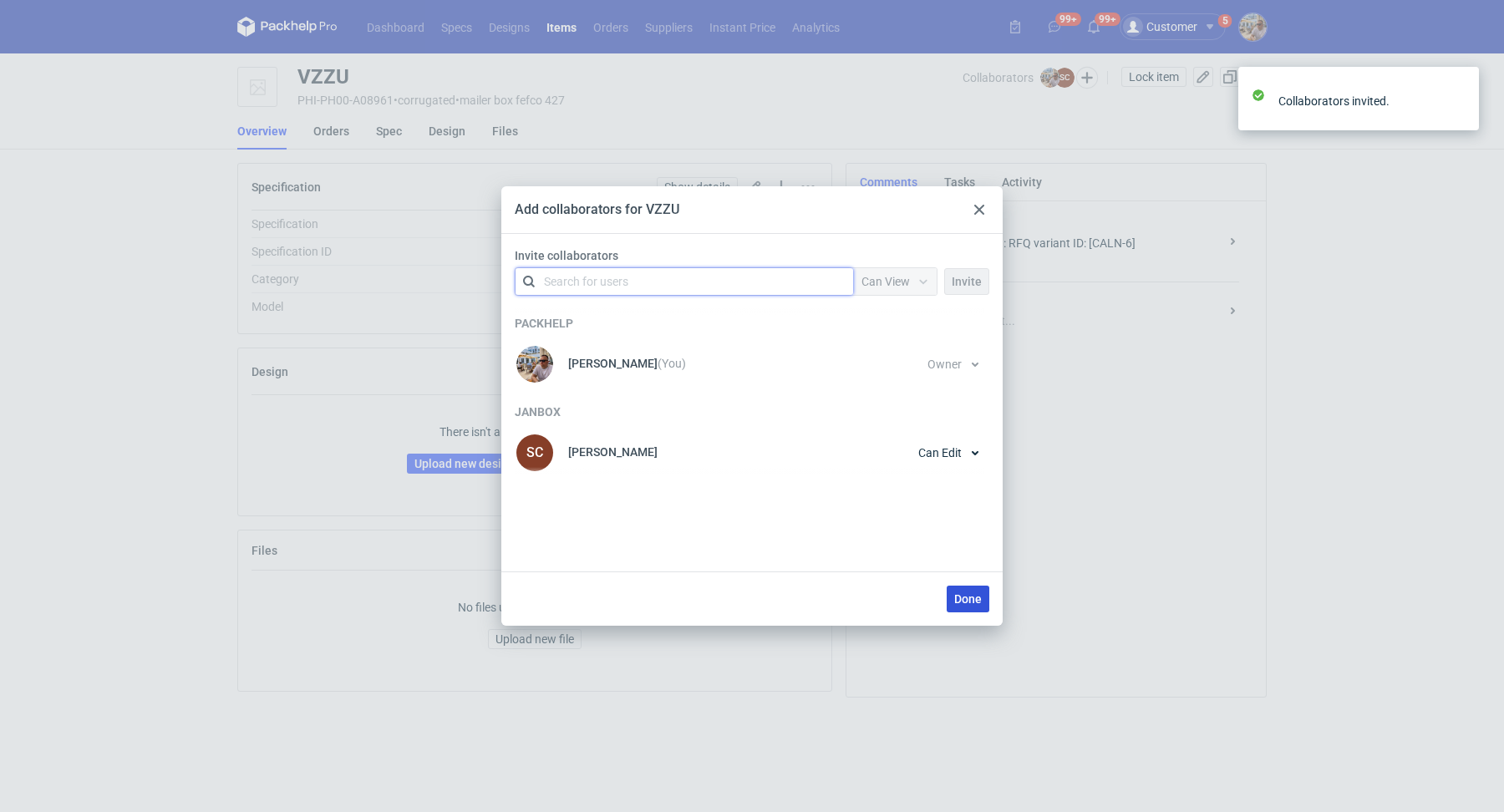
click at [968, 599] on span "Done" at bounding box center [968, 600] width 28 height 12
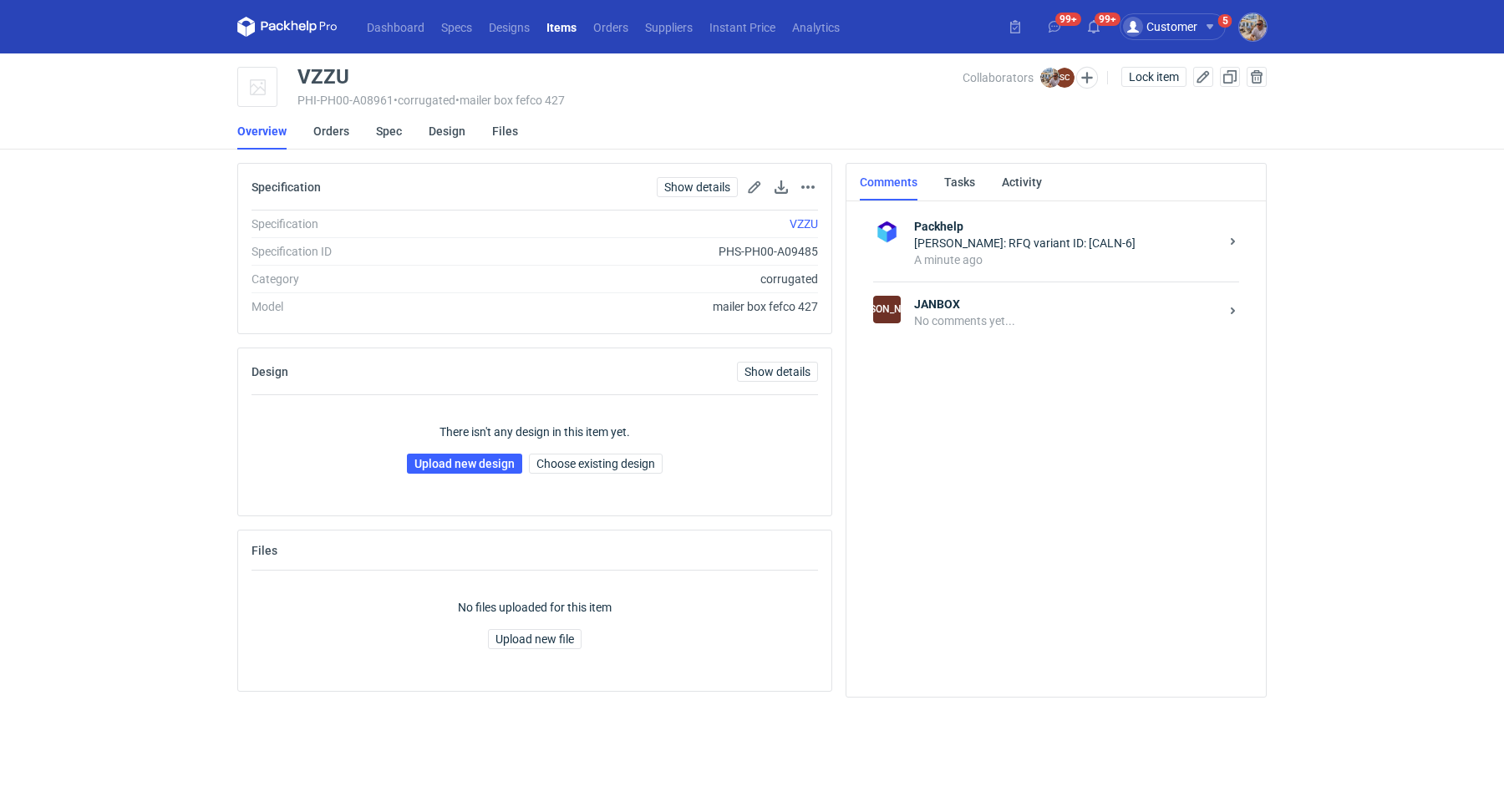
click at [1020, 320] on div "No comments yet..." at bounding box center [1067, 320] width 305 height 17
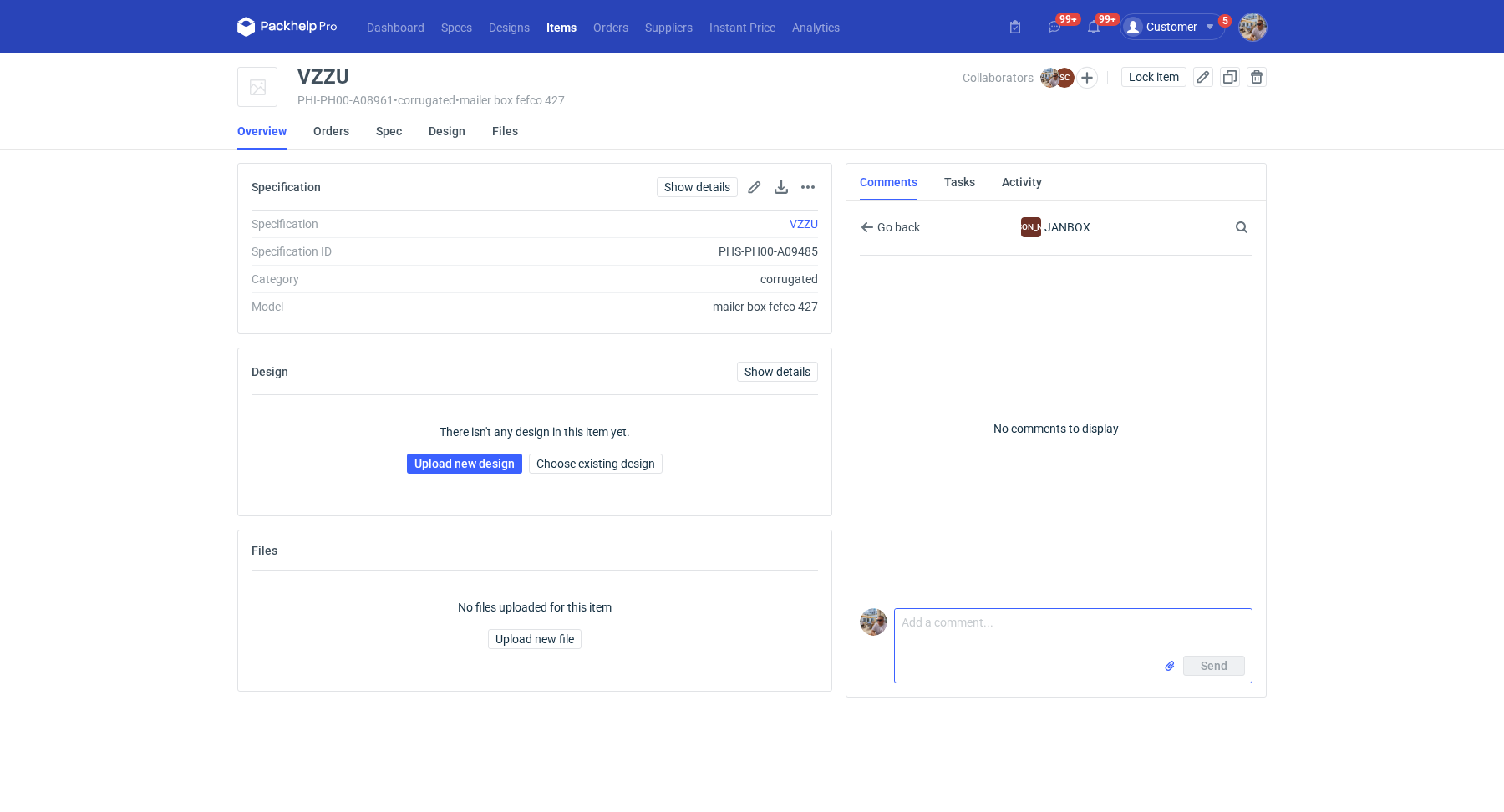
click at [979, 624] on textarea "Comment message" at bounding box center [1073, 633] width 357 height 47
paste textarea "Hej Sylwia wycena CALN-5. Prośba o przesłanie siatki do nałożenia grafiki."
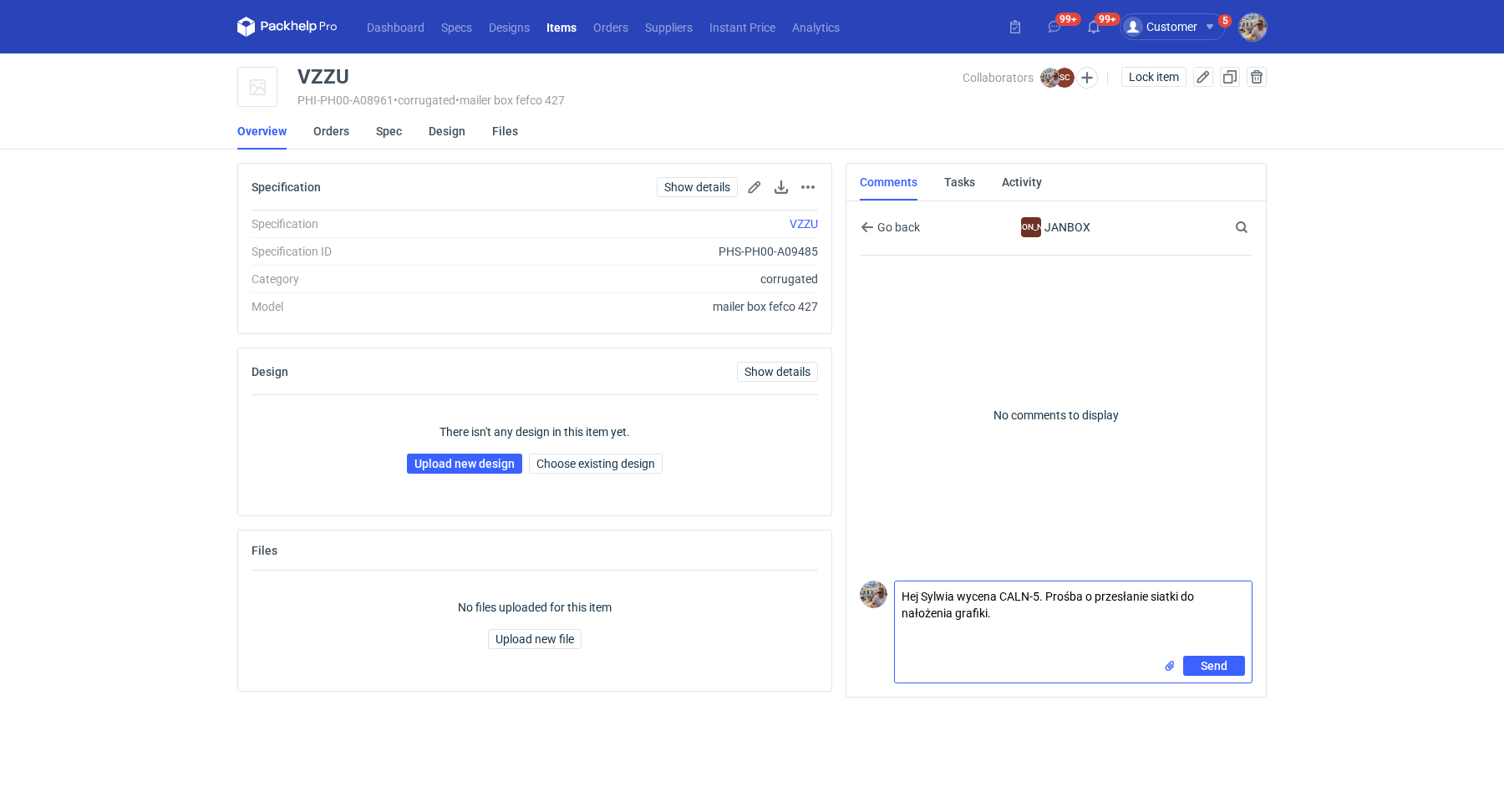
click at [1040, 595] on textarea "Hej Sylwia wycena CALN-5. Prośba o przesłanie siatki do nałożenia grafiki." at bounding box center [1073, 619] width 357 height 75
type textarea "Hej Sylwia wycena CALN-6. Prośba o przesłanie siatki do nałożenia grafiki."
click at [1214, 663] on span "Send" at bounding box center [1214, 667] width 27 height 12
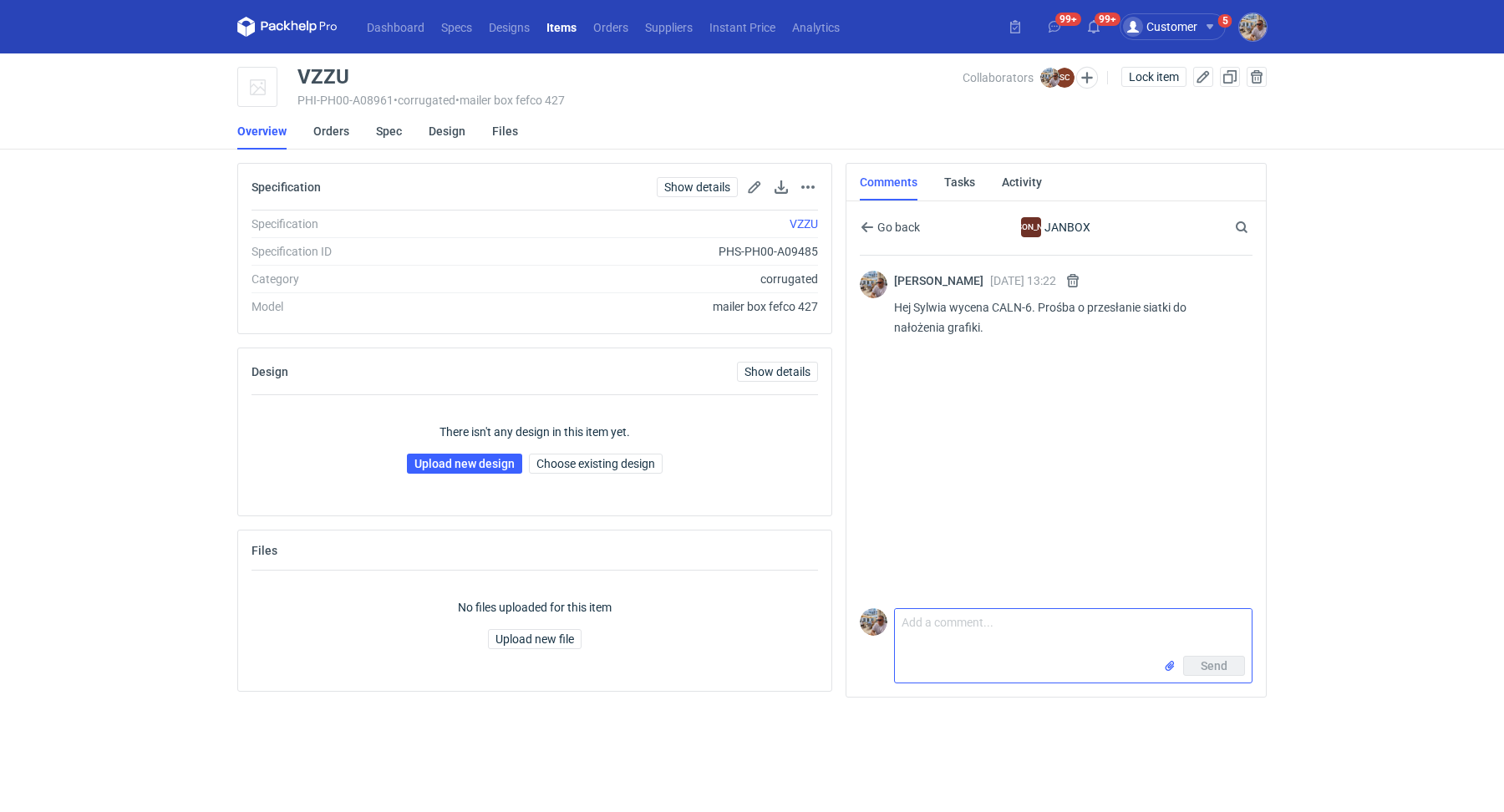
click at [1062, 635] on textarea "Comment message" at bounding box center [1073, 633] width 357 height 47
paste textarea "I jeszcze prośba klienta: Taśma klejąca na próbce nie jest idealna. Bardzo trud…"
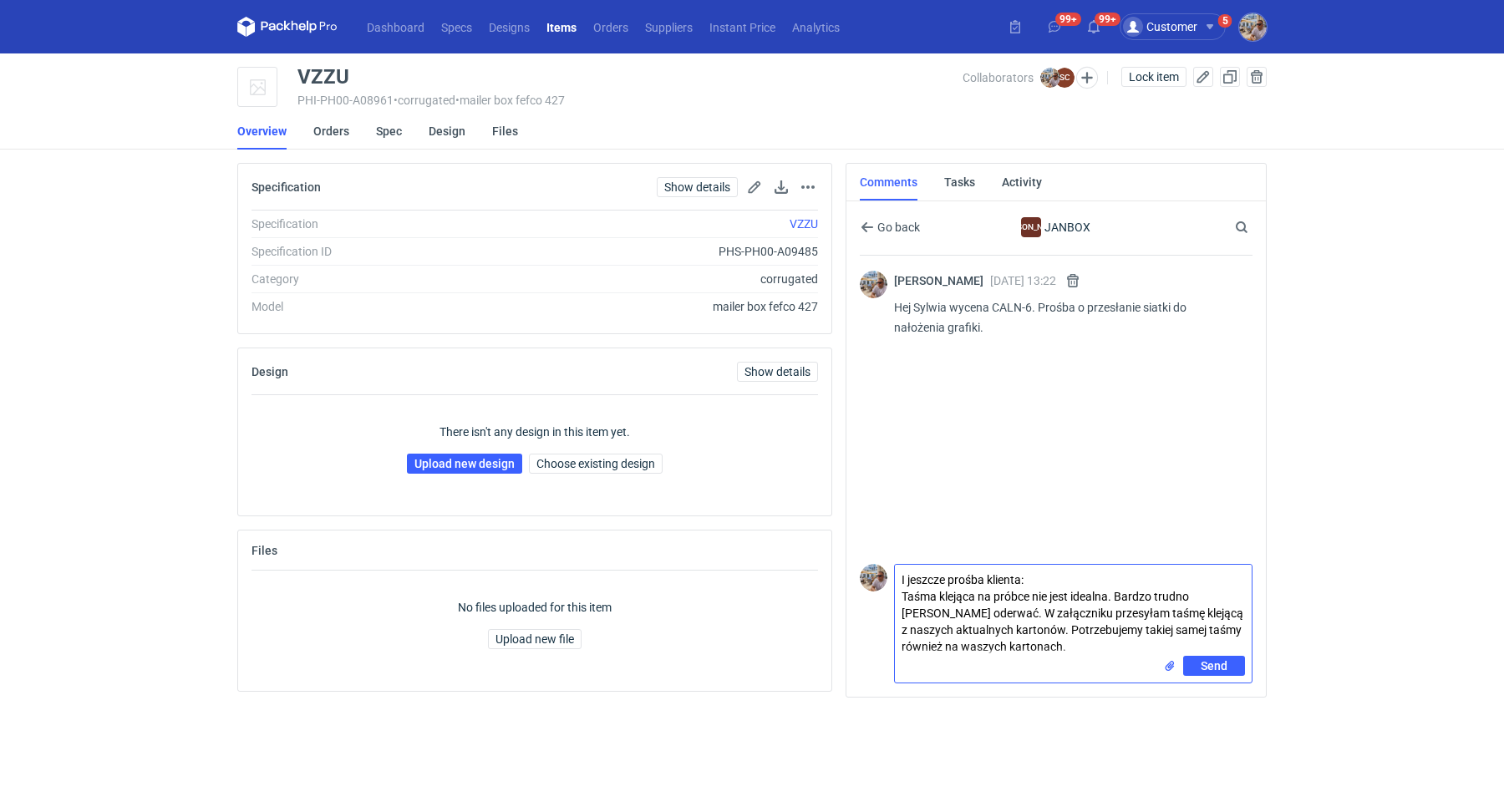
type textarea "I jeszcze prośba klienta: Taśma klejąca na próbce nie jest idealna. Bardzo trud…"
click at [1167, 671] on input "file" at bounding box center [1171, 667] width 14 height 18
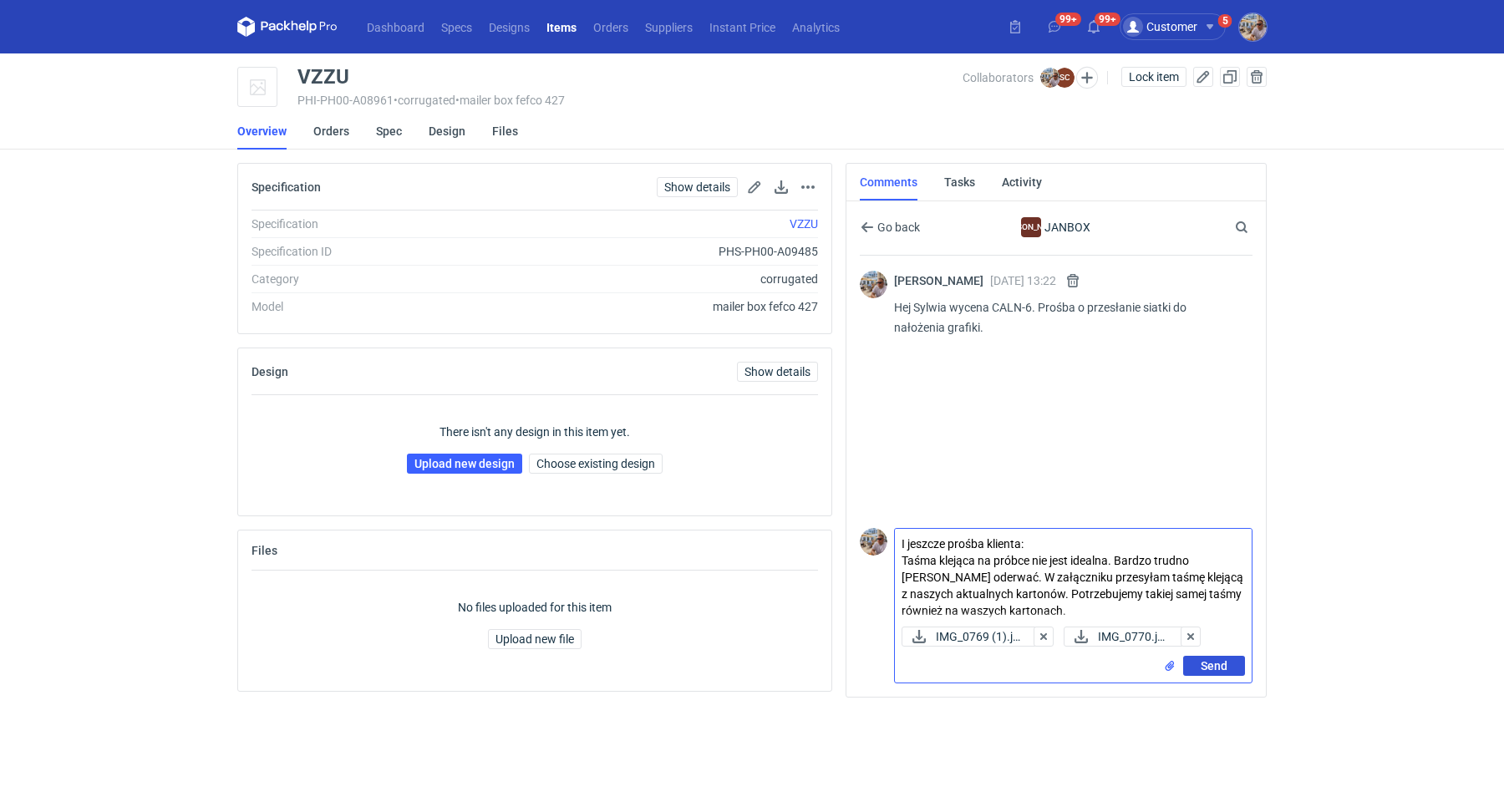
click at [1218, 668] on span "Send" at bounding box center [1214, 667] width 27 height 12
